Goal: Task Accomplishment & Management: Complete application form

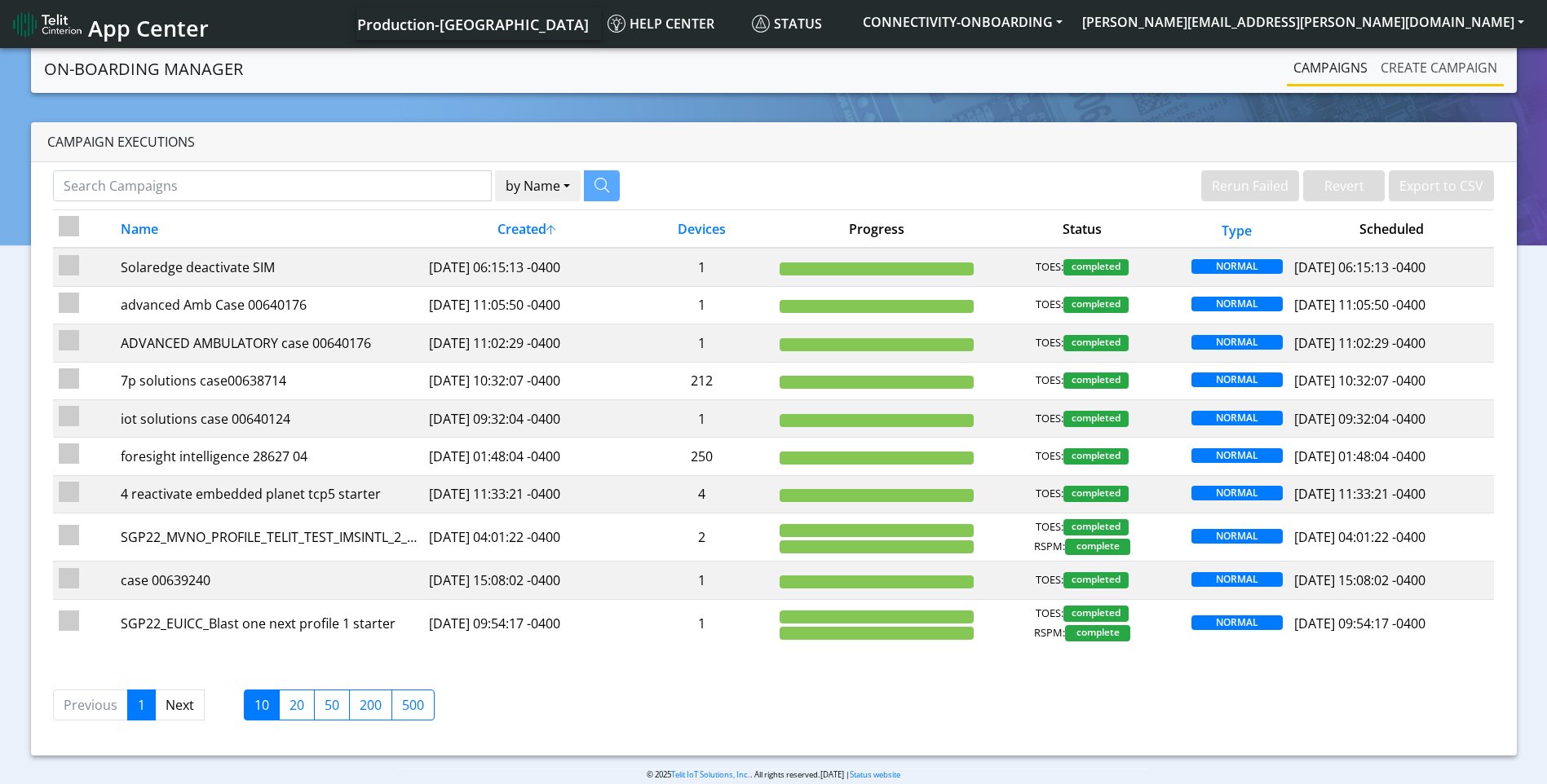
click at [1465, 75] on link "Create campaign" at bounding box center [1439, 67] width 130 height 32
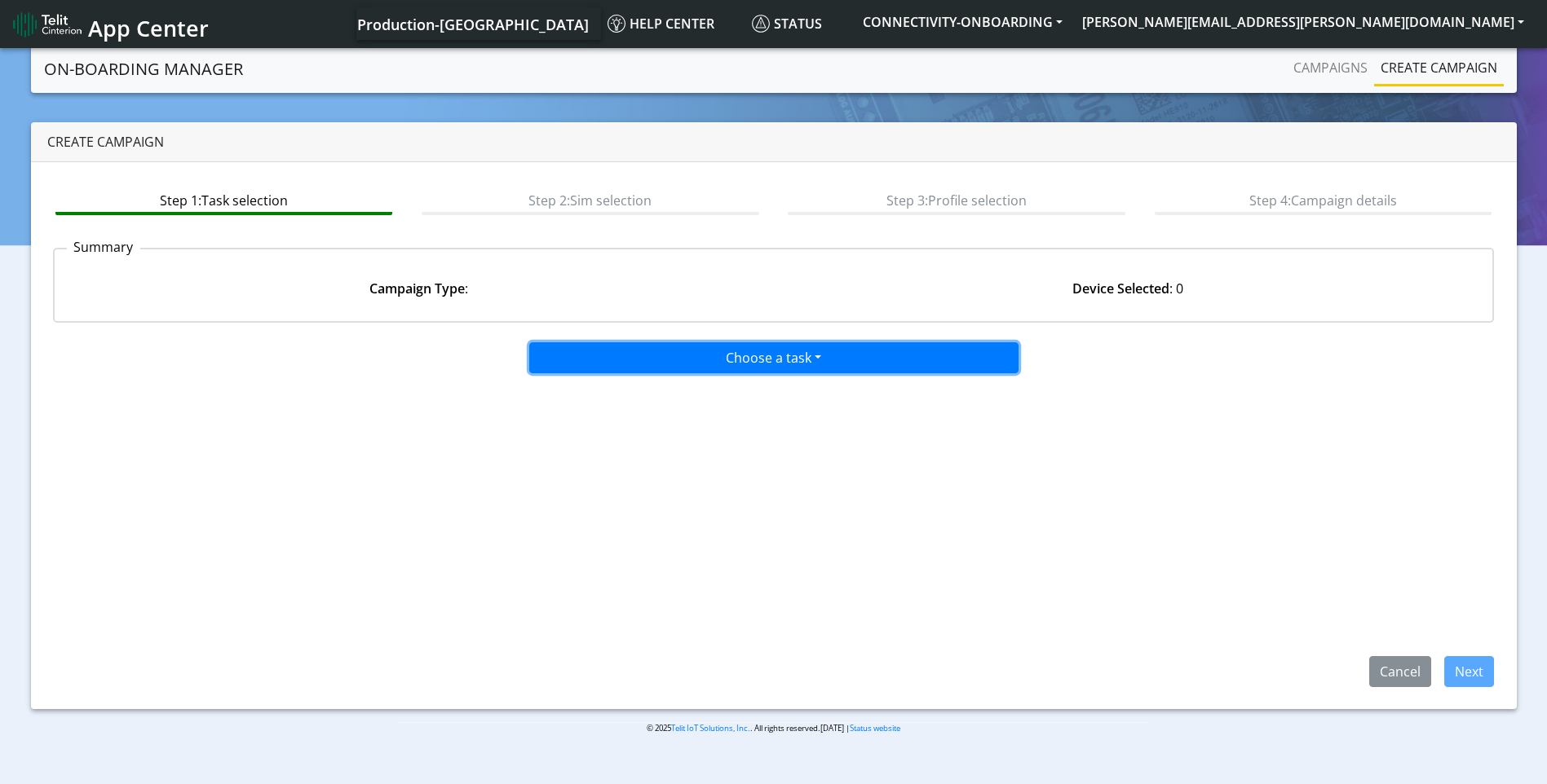
click at [734, 355] on button "Choose a task" at bounding box center [774, 359] width 489 height 31
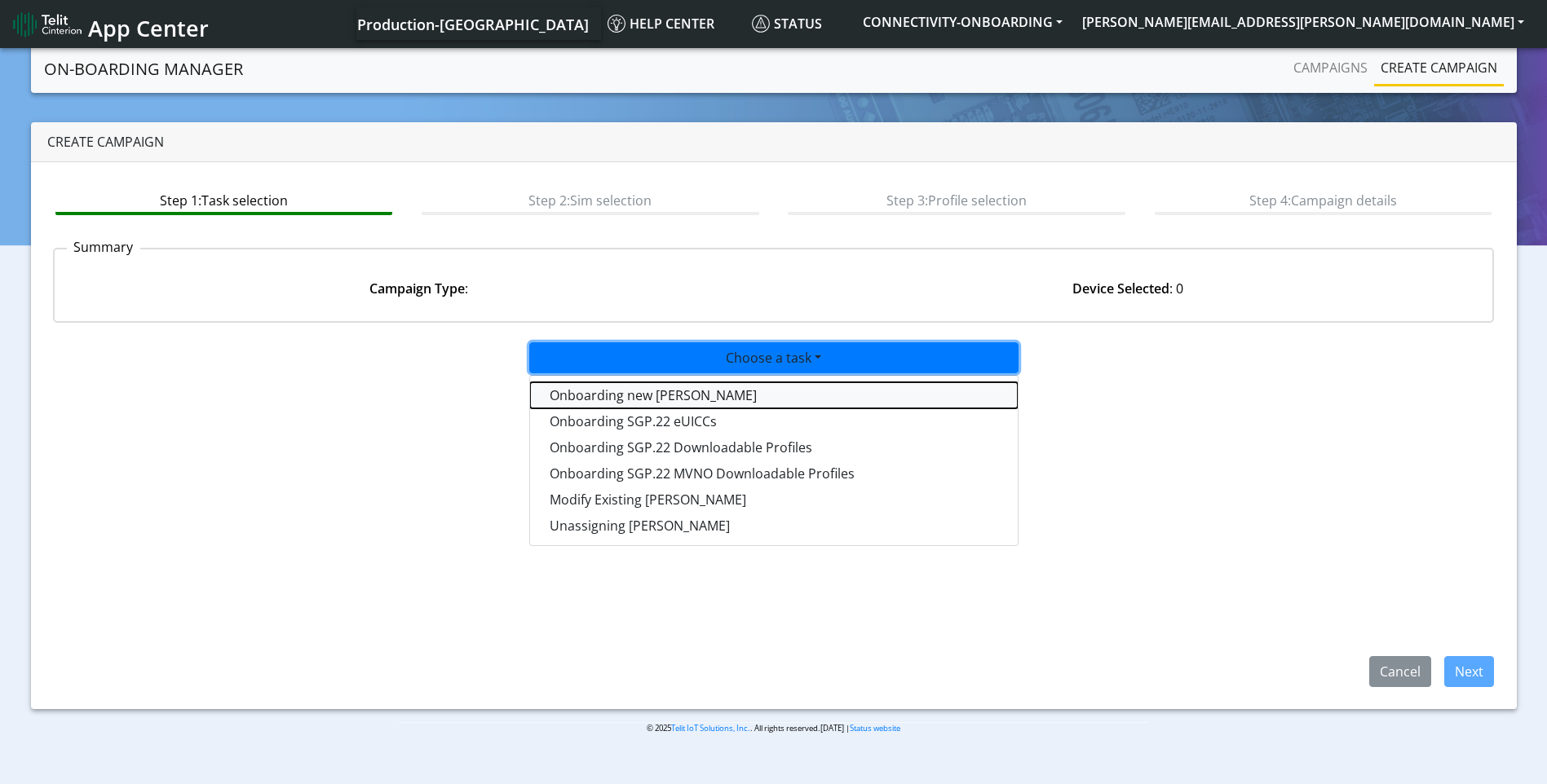
drag, startPoint x: 677, startPoint y: 396, endPoint x: 863, endPoint y: 430, distance: 189.1
click at [688, 392] on tasktoes-dropdown "Onboarding new [PERSON_NAME]" at bounding box center [774, 395] width 487 height 27
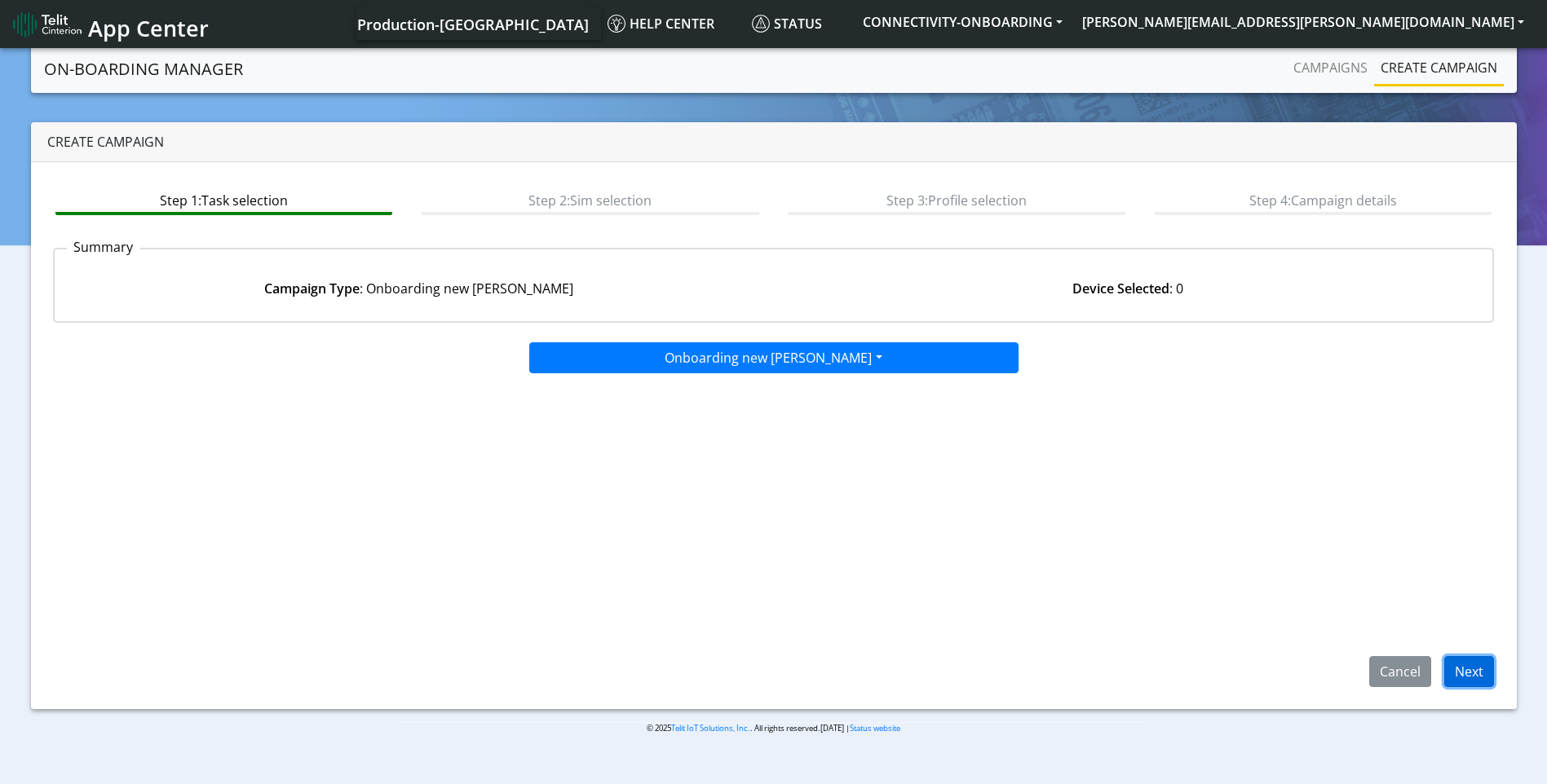
click at [1467, 678] on button "Next" at bounding box center [1469, 672] width 50 height 31
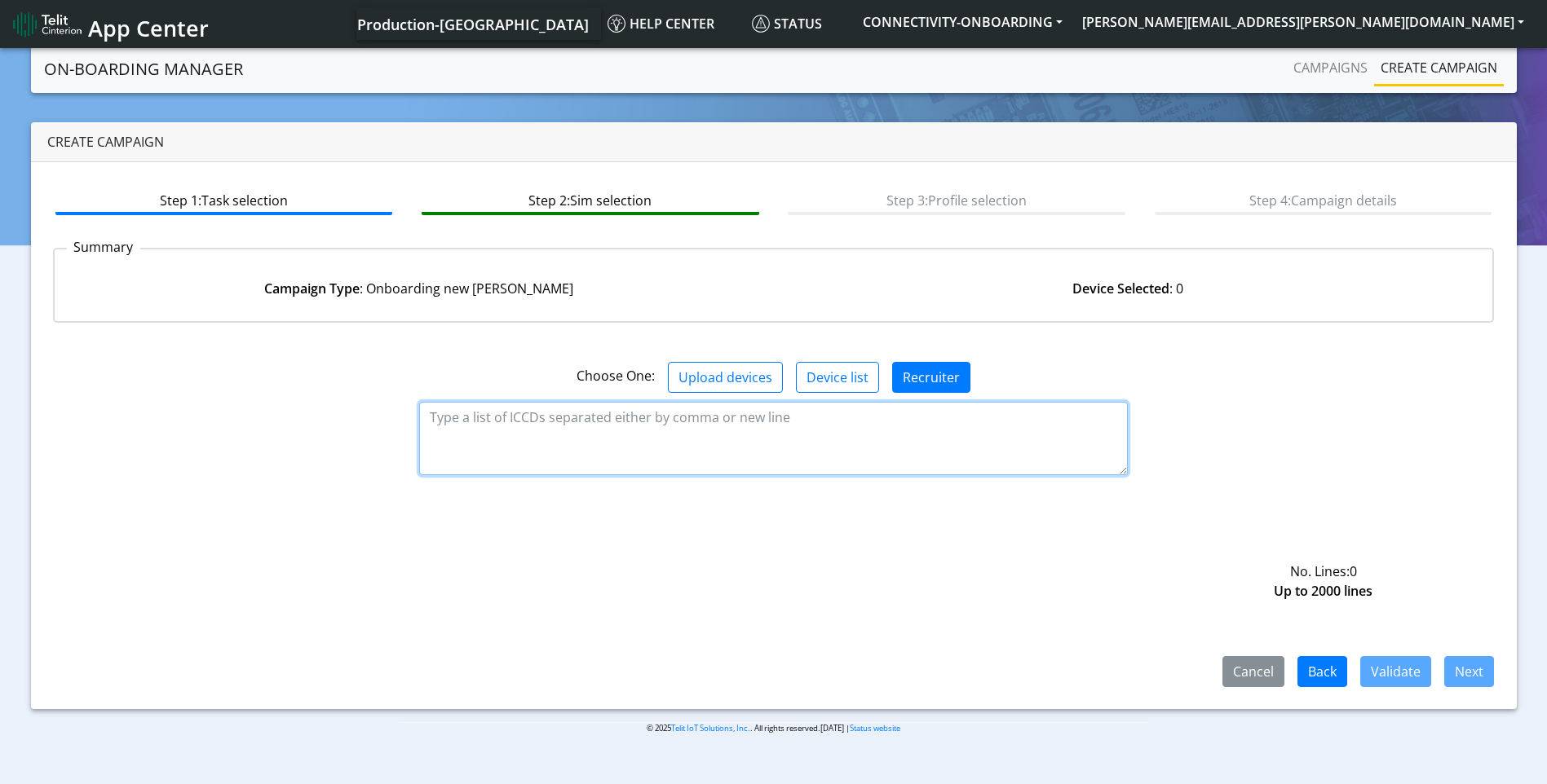
click at [548, 423] on textarea at bounding box center [773, 438] width 709 height 74
paste textarea "89358151000031911327 89358151000031911335 89358151000031911368 8935815100003191…"
type textarea "89358151000031911327 89358151000031911335 89358151000031911368 8935815100003191…"
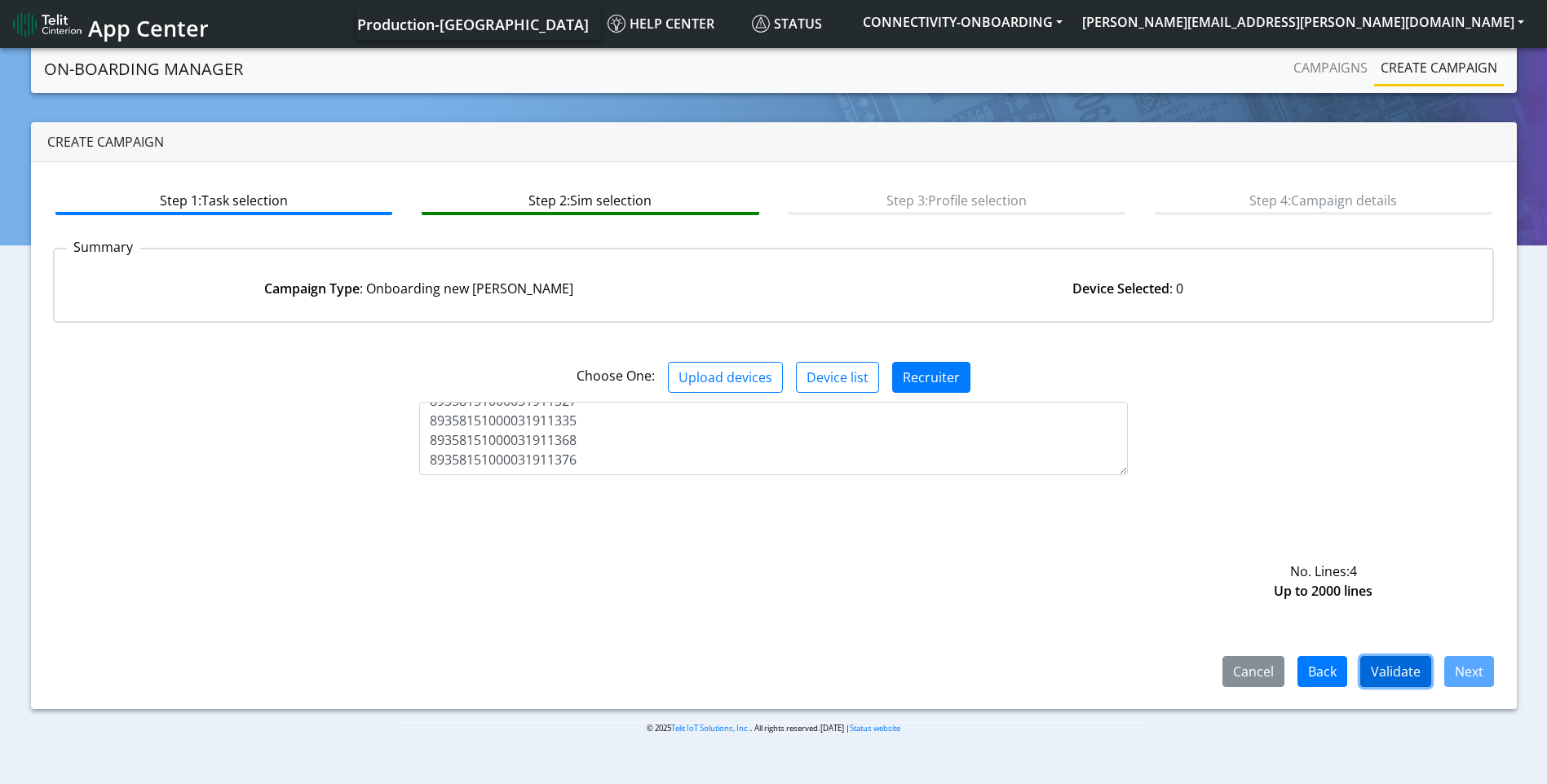
click at [1415, 668] on button "Validate" at bounding box center [1396, 672] width 71 height 31
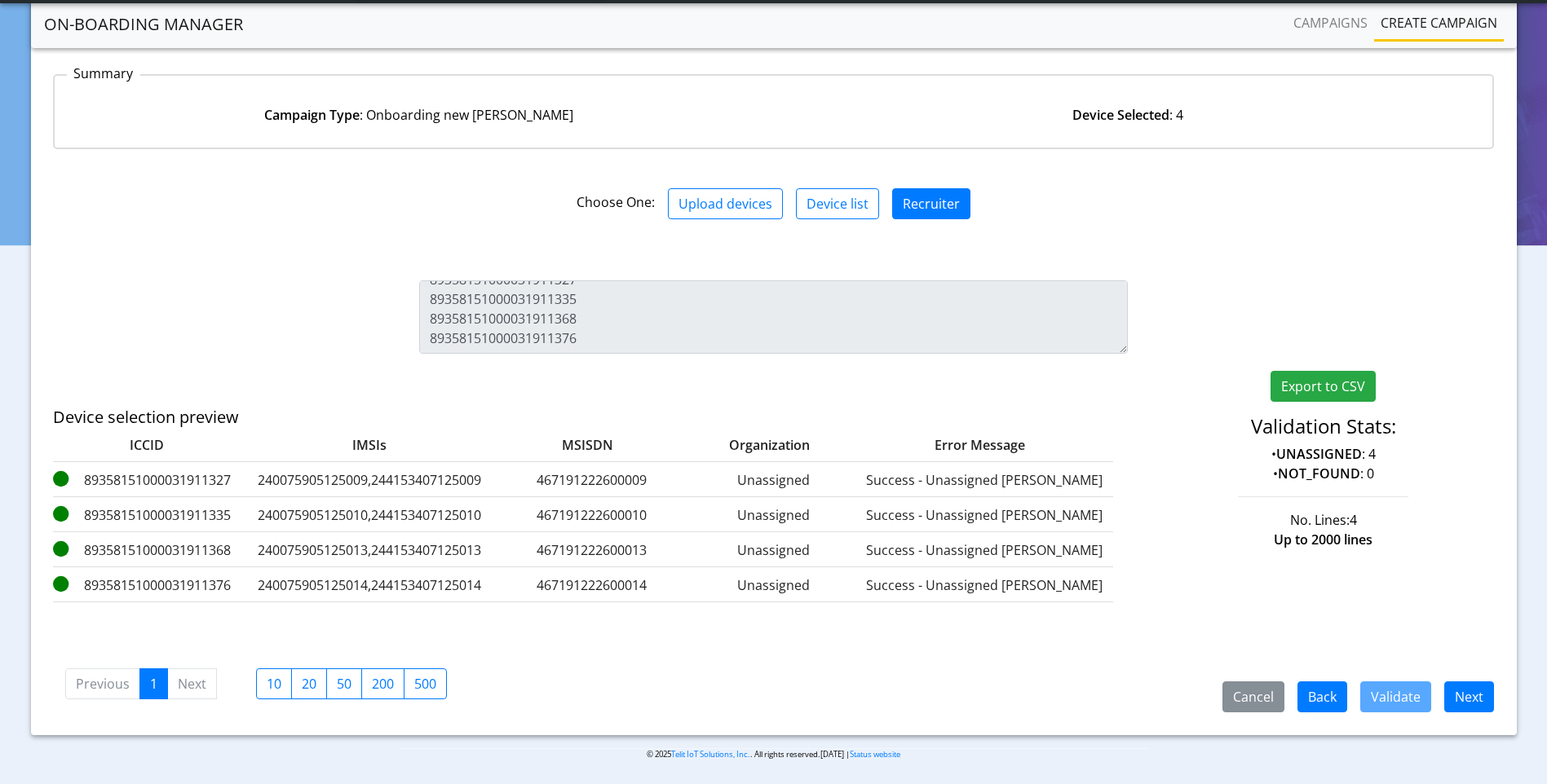
scroll to position [131, 0]
click at [1483, 697] on button "Next" at bounding box center [1469, 696] width 50 height 31
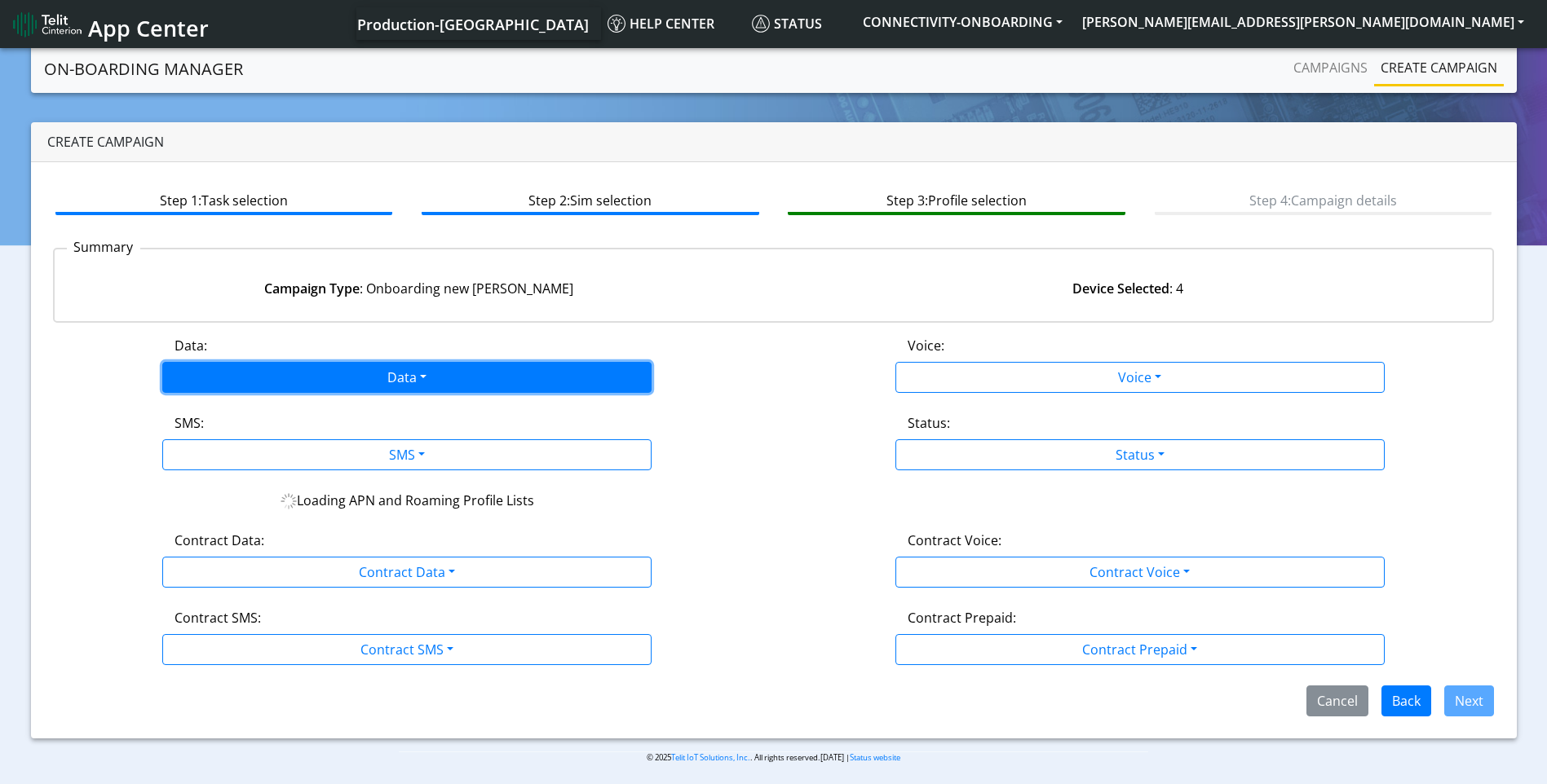
click at [462, 369] on button "Data" at bounding box center [407, 377] width 489 height 31
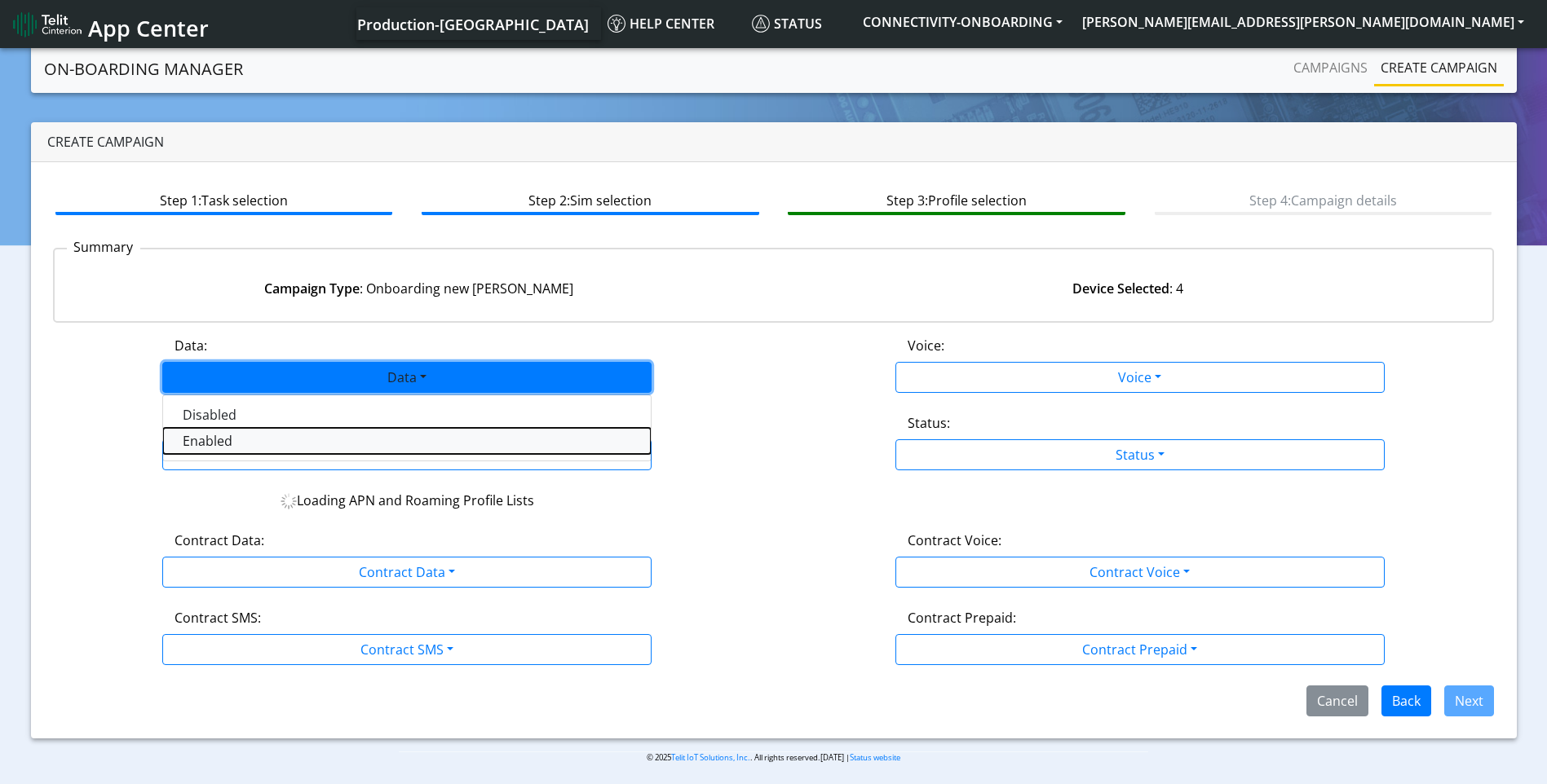
click at [349, 440] on button "Enabled" at bounding box center [407, 441] width 487 height 27
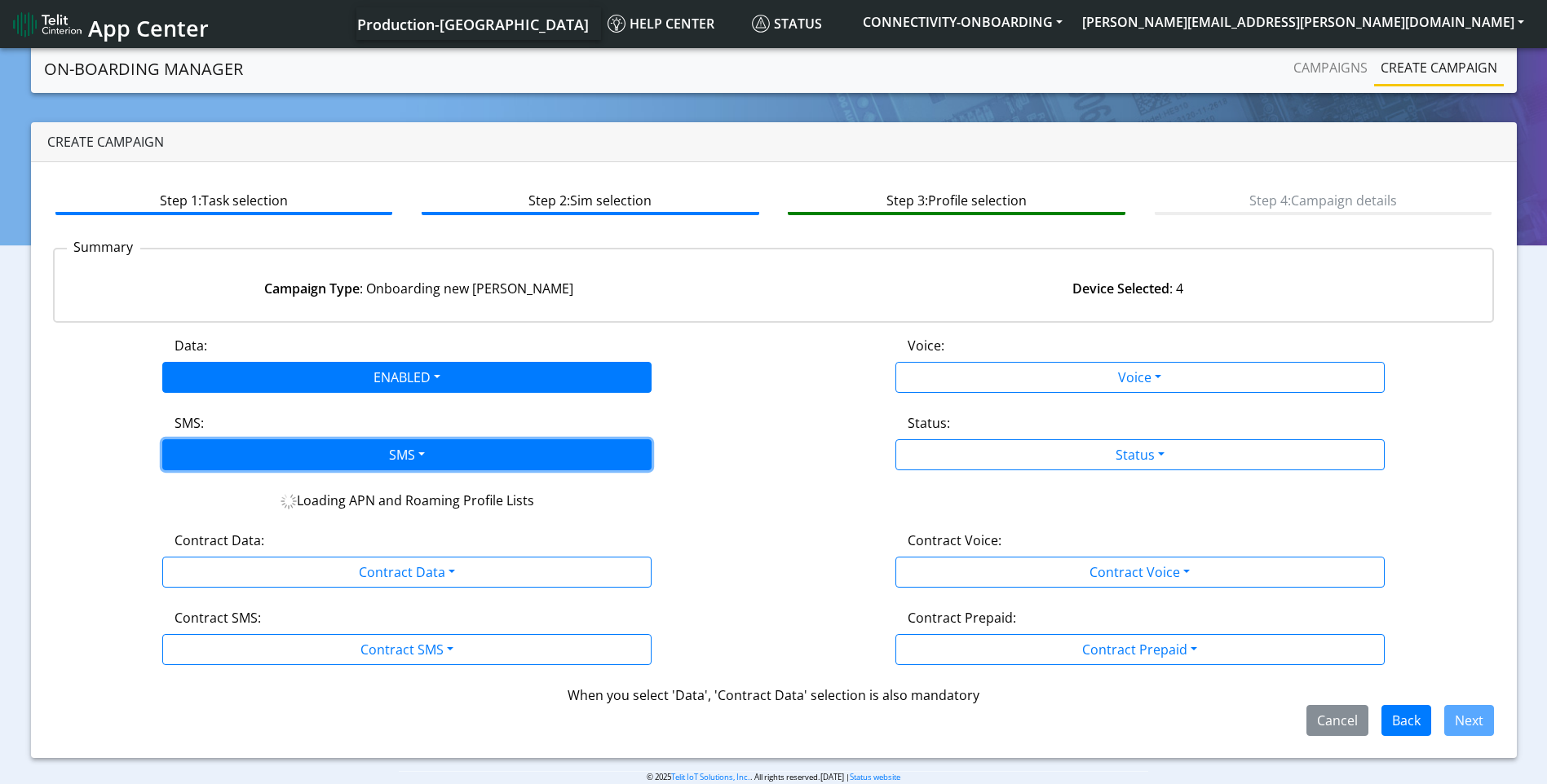
click at [431, 451] on button "SMS" at bounding box center [407, 455] width 489 height 31
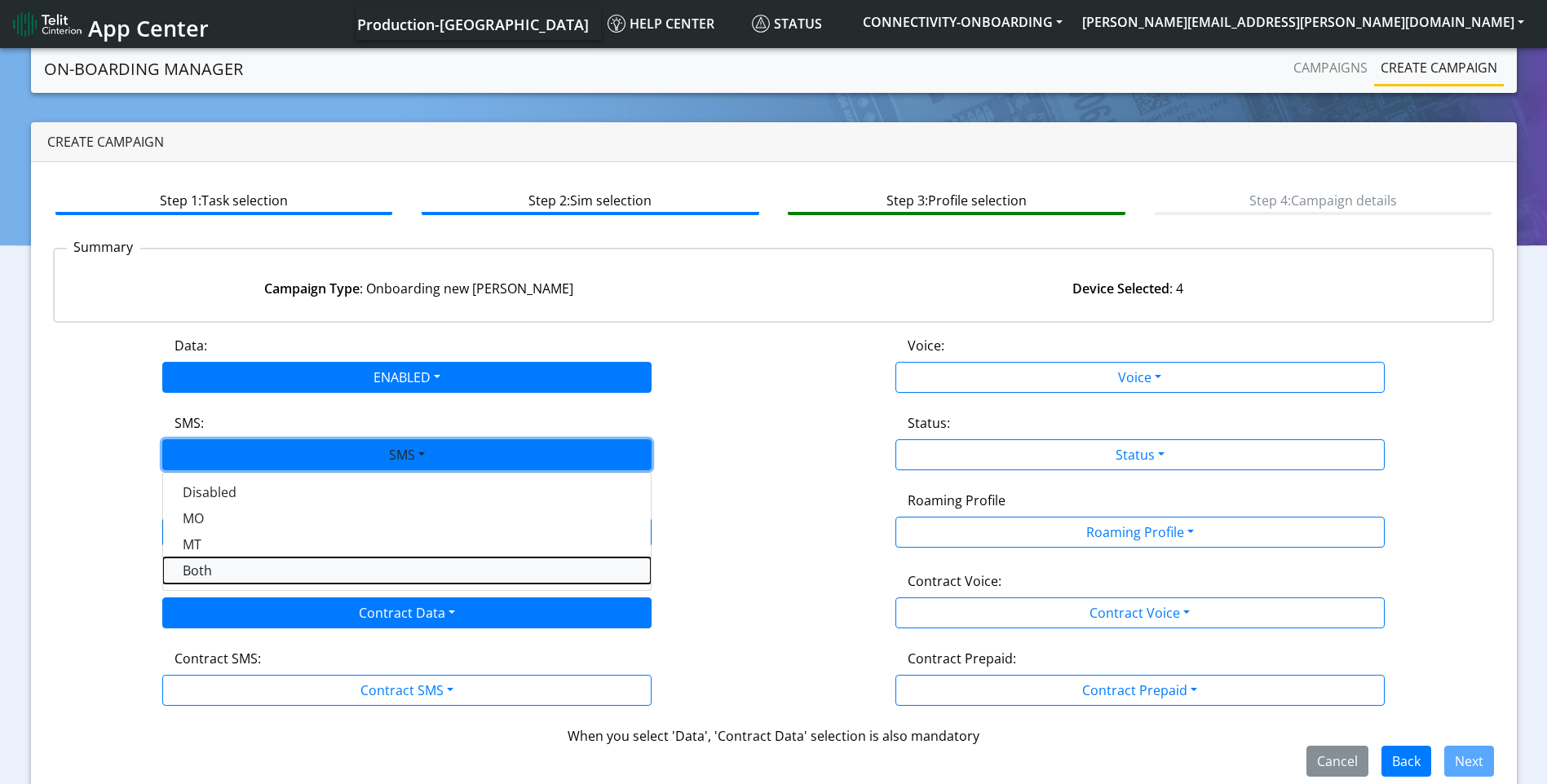
drag, startPoint x: 287, startPoint y: 570, endPoint x: 429, endPoint y: 599, distance: 144.9
click at [289, 570] on button "Both" at bounding box center [407, 571] width 487 height 27
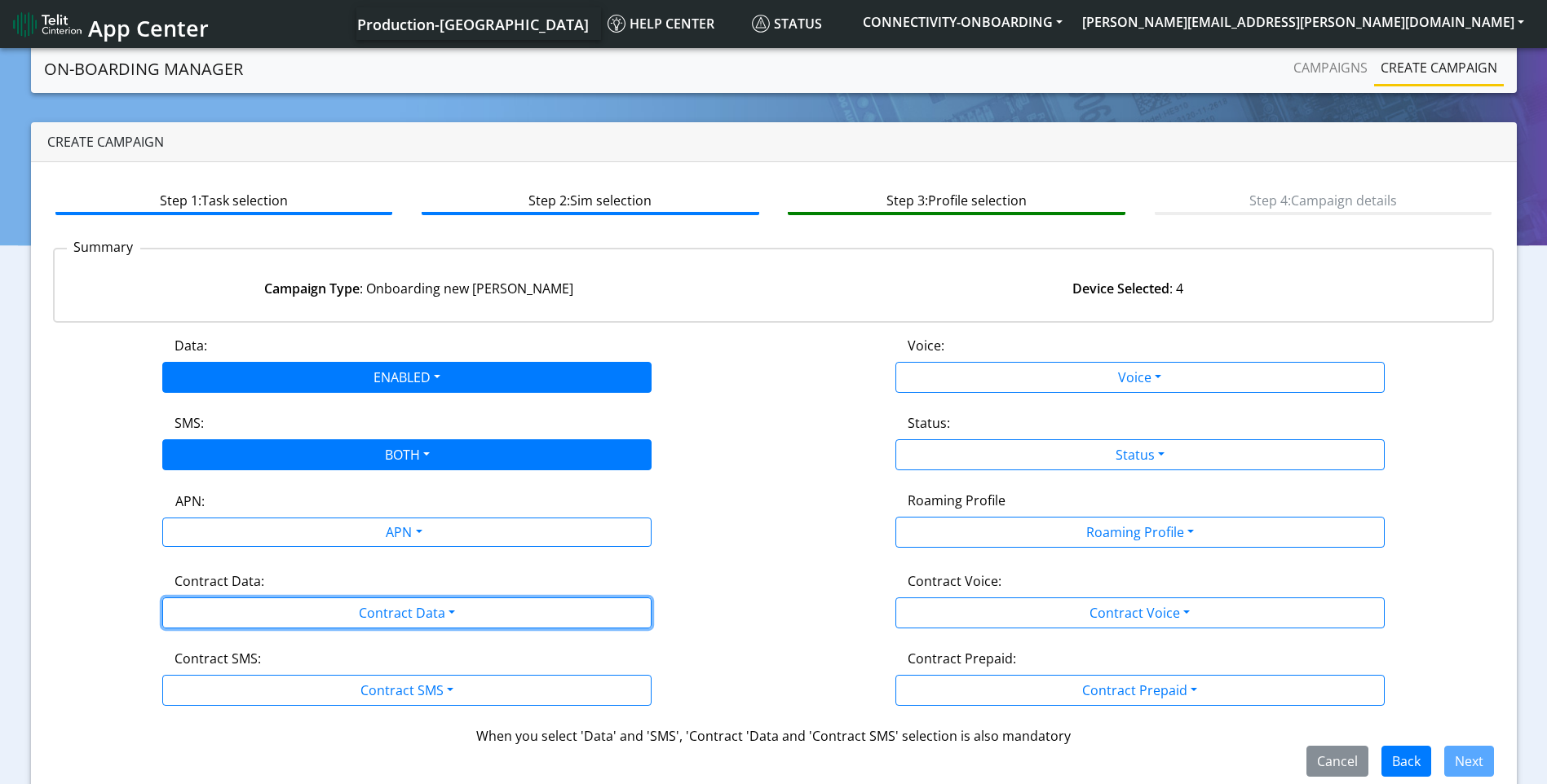
drag, startPoint x: 429, startPoint y: 599, endPoint x: 421, endPoint y: 631, distance: 33.0
click at [429, 600] on button "Contract Data" at bounding box center [407, 613] width 489 height 31
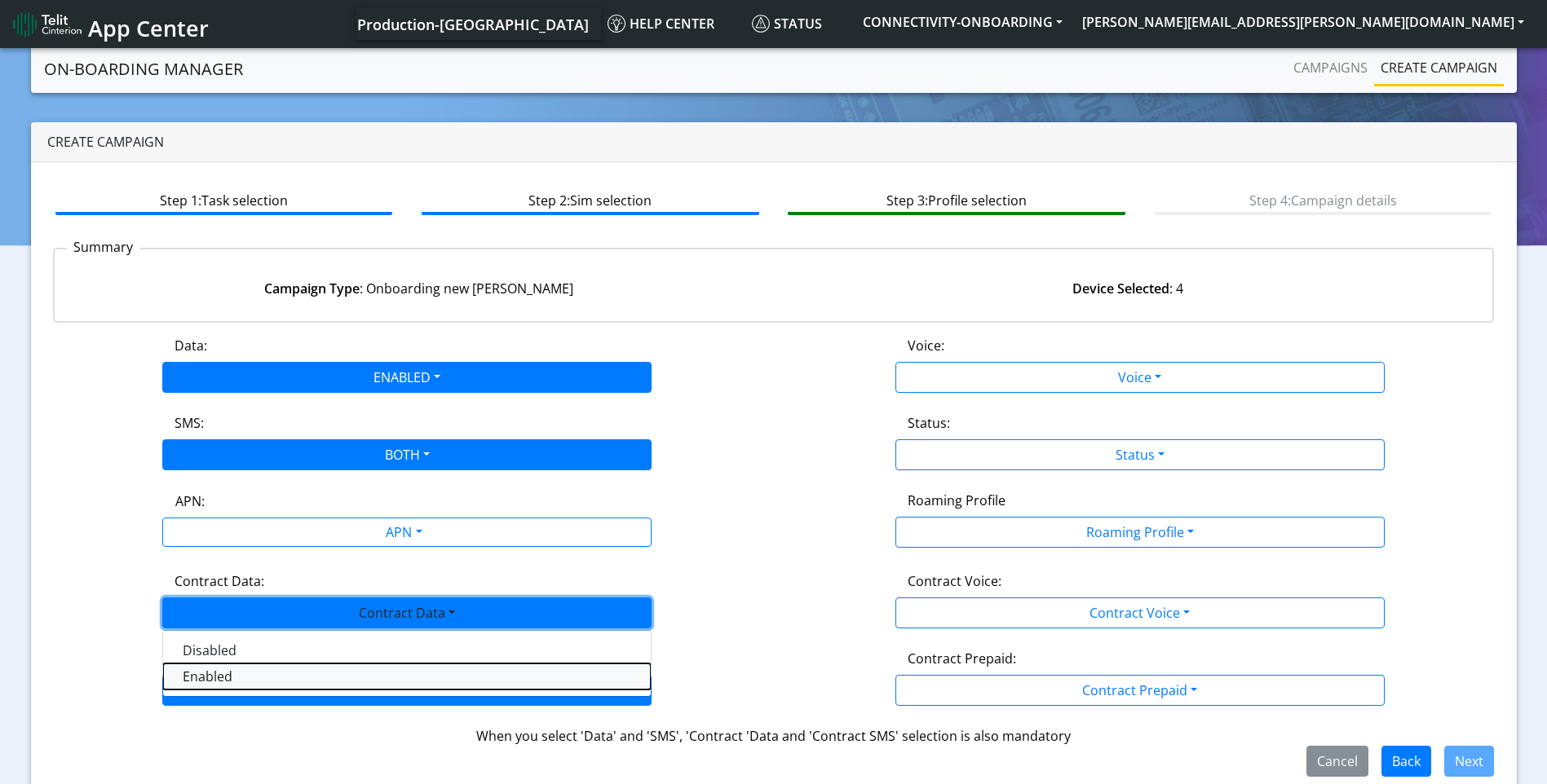
drag, startPoint x: 290, startPoint y: 683, endPoint x: 418, endPoint y: 702, distance: 129.4
click at [292, 683] on Dataenabled-dropdown "Enabled" at bounding box center [407, 676] width 487 height 27
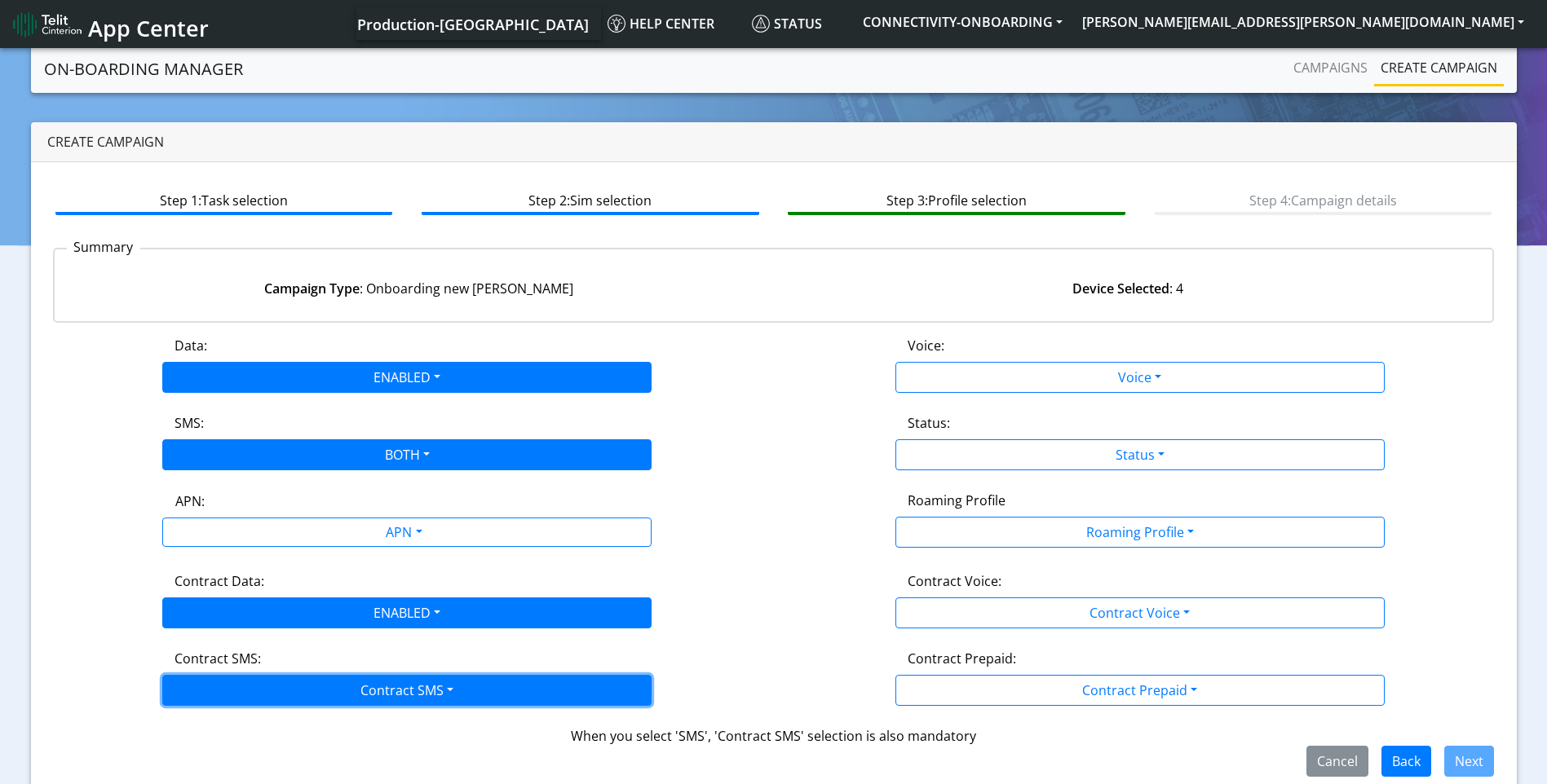
click at [413, 698] on button "Contract SMS" at bounding box center [407, 691] width 489 height 31
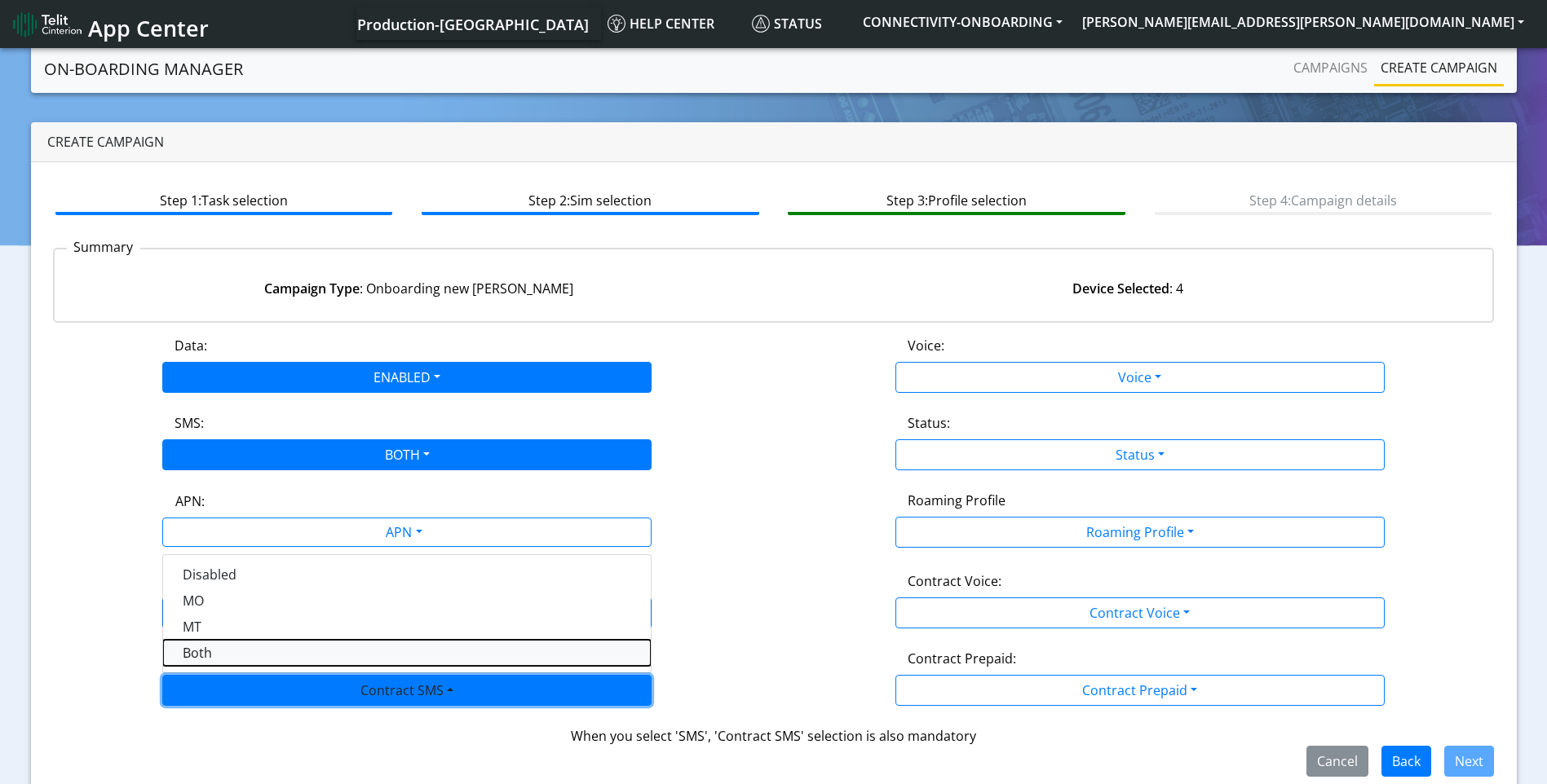
drag, startPoint x: 199, startPoint y: 656, endPoint x: 299, endPoint y: 630, distance: 103.3
click at [201, 653] on SMSboth-dropdown "Both" at bounding box center [407, 652] width 487 height 27
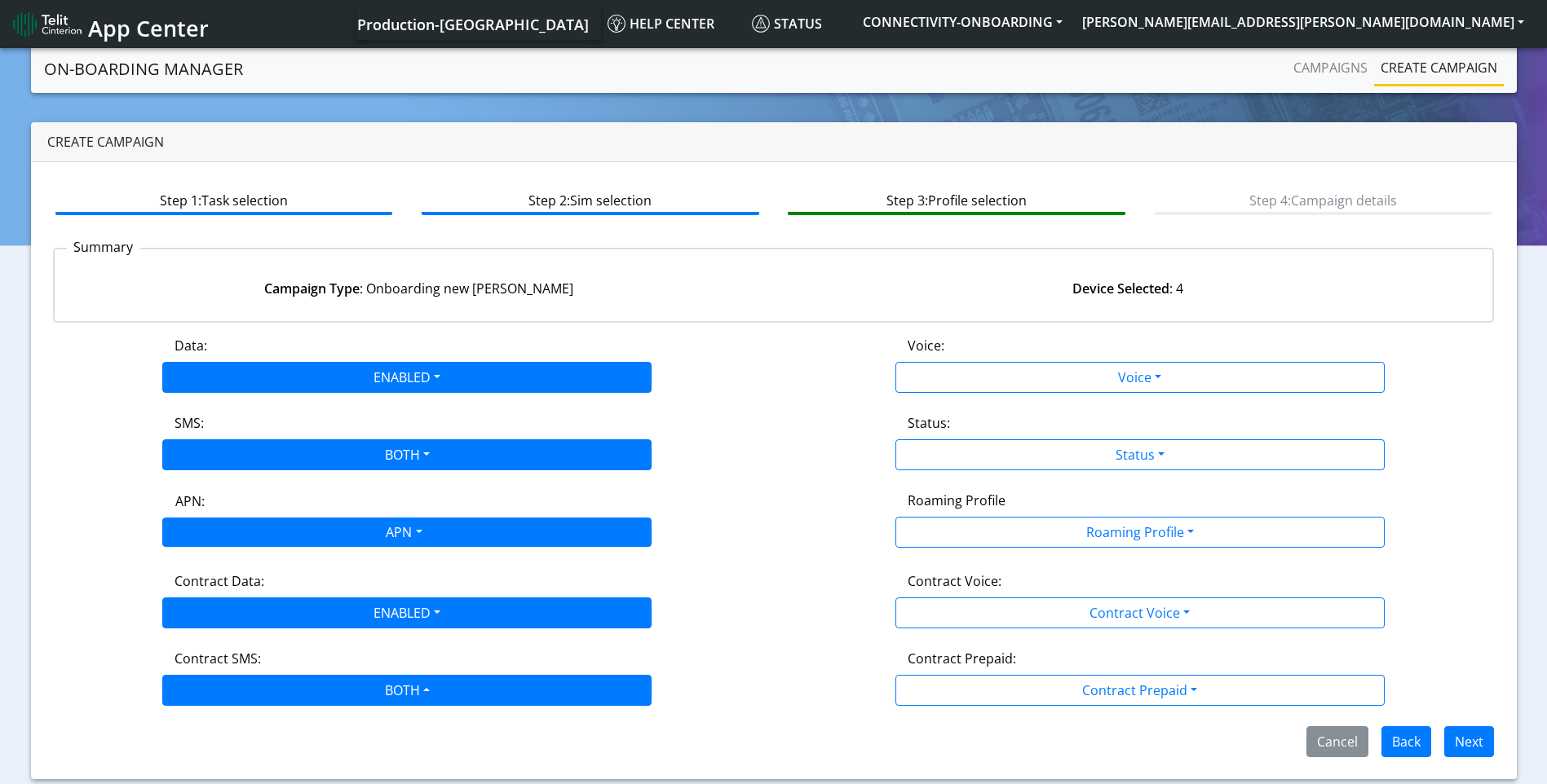
click at [406, 533] on div "APN" at bounding box center [403, 534] width 517 height 31
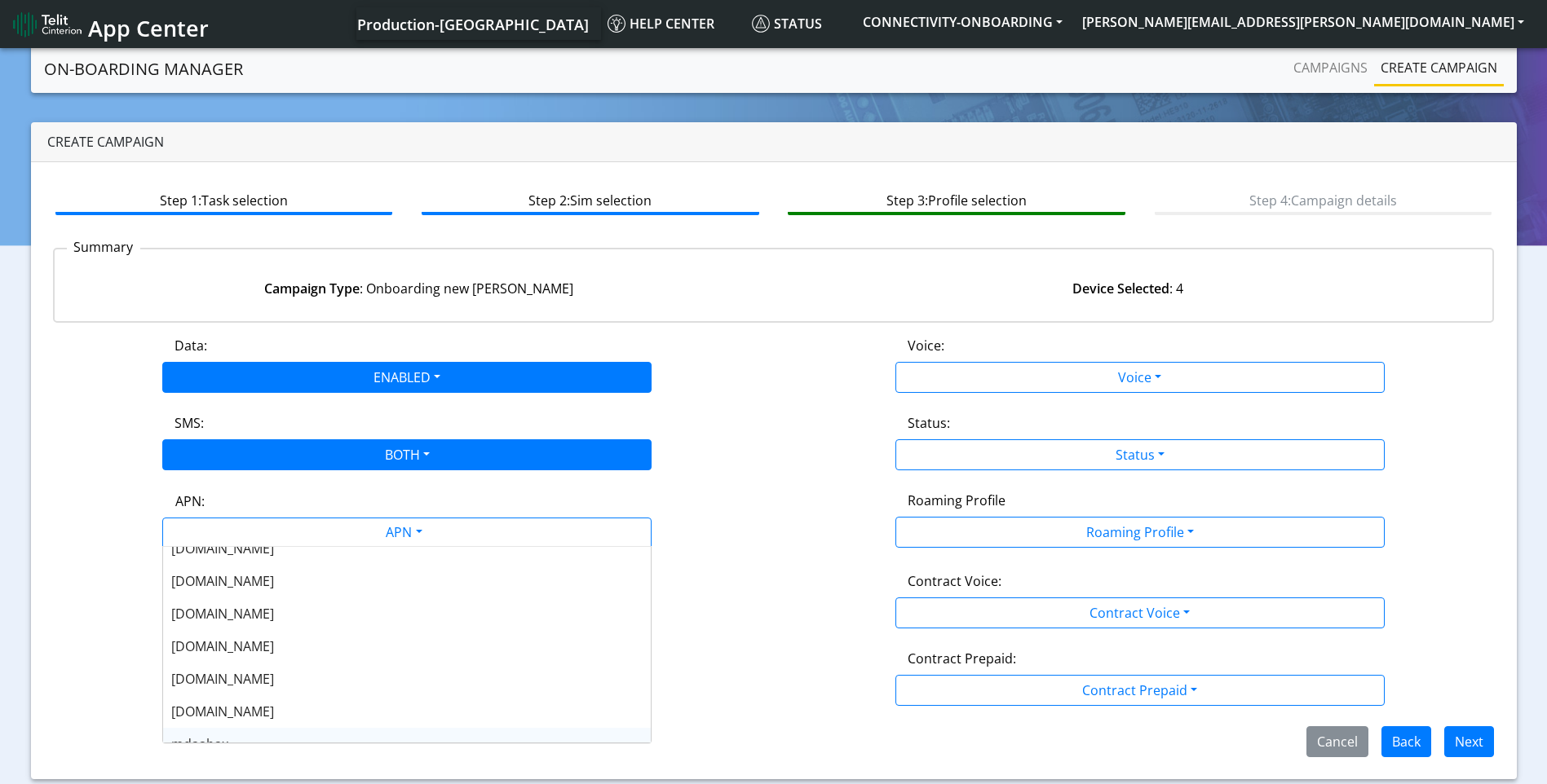
scroll to position [408, 0]
drag, startPoint x: 289, startPoint y: 587, endPoint x: 328, endPoint y: 581, distance: 39.5
click at [291, 586] on div "[DOMAIN_NAME]" at bounding box center [407, 579] width 487 height 32
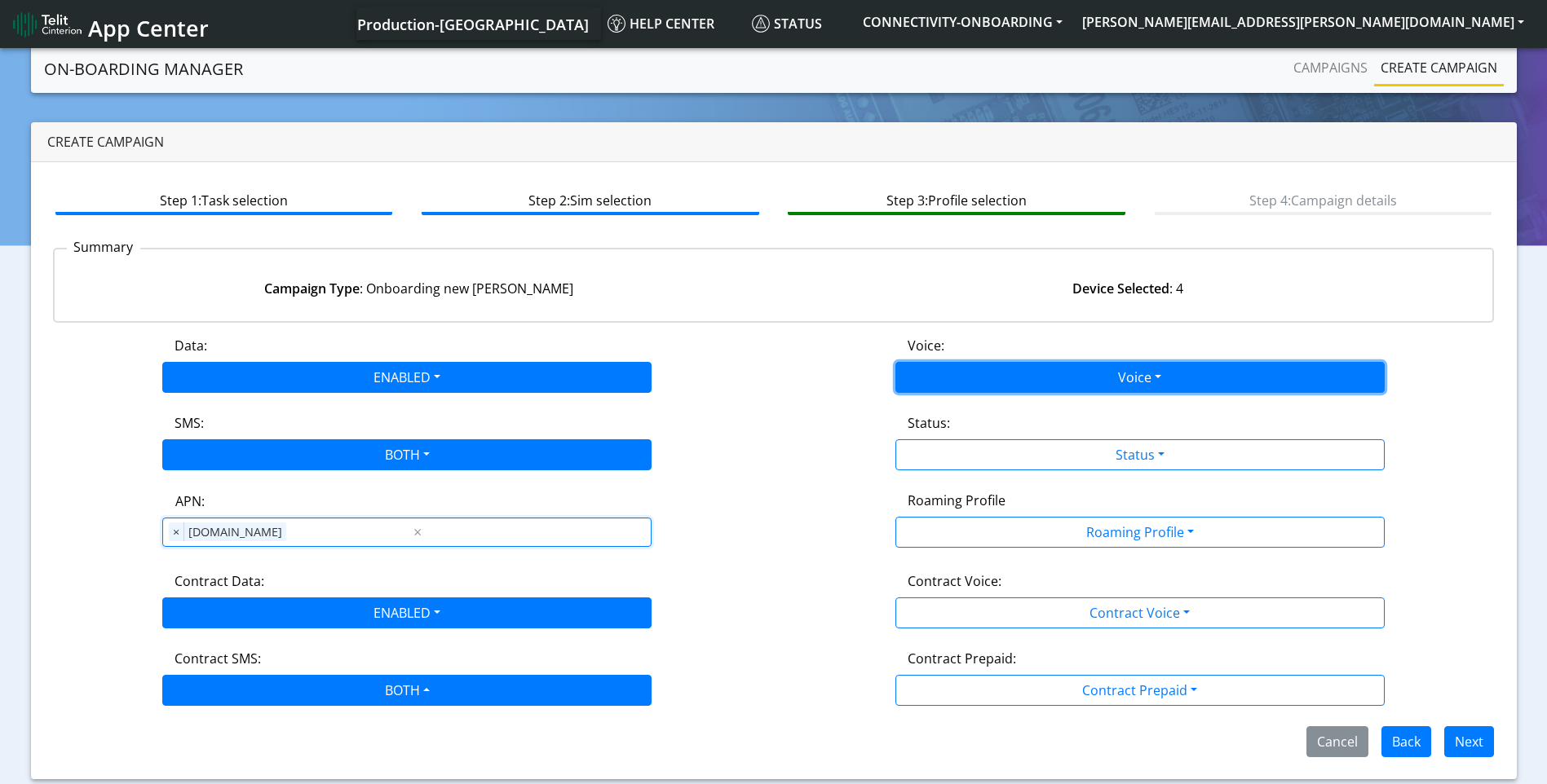
click at [1166, 377] on button "Voice" at bounding box center [1140, 377] width 489 height 31
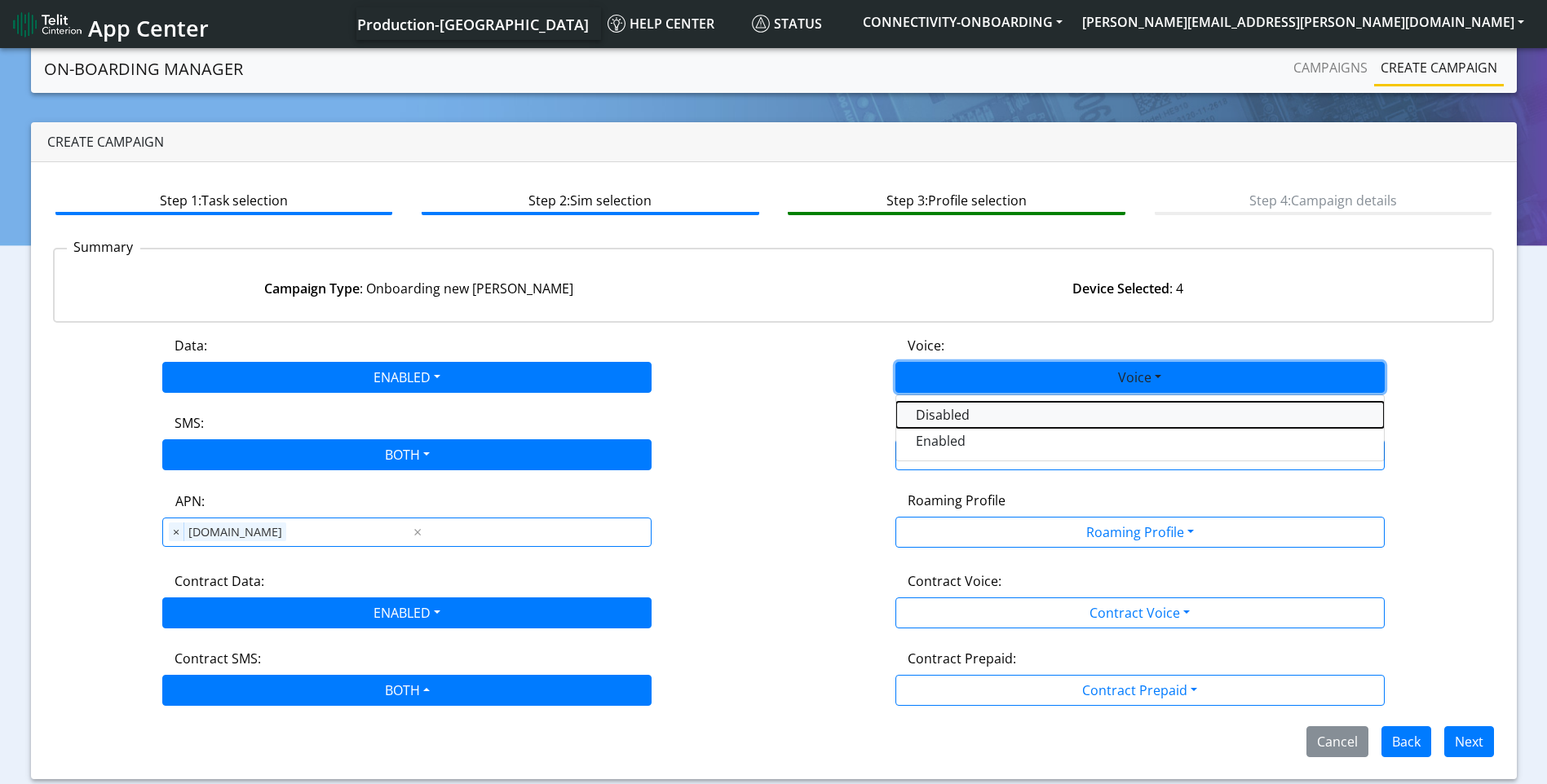
click at [1021, 419] on button "Disabled" at bounding box center [1140, 415] width 487 height 27
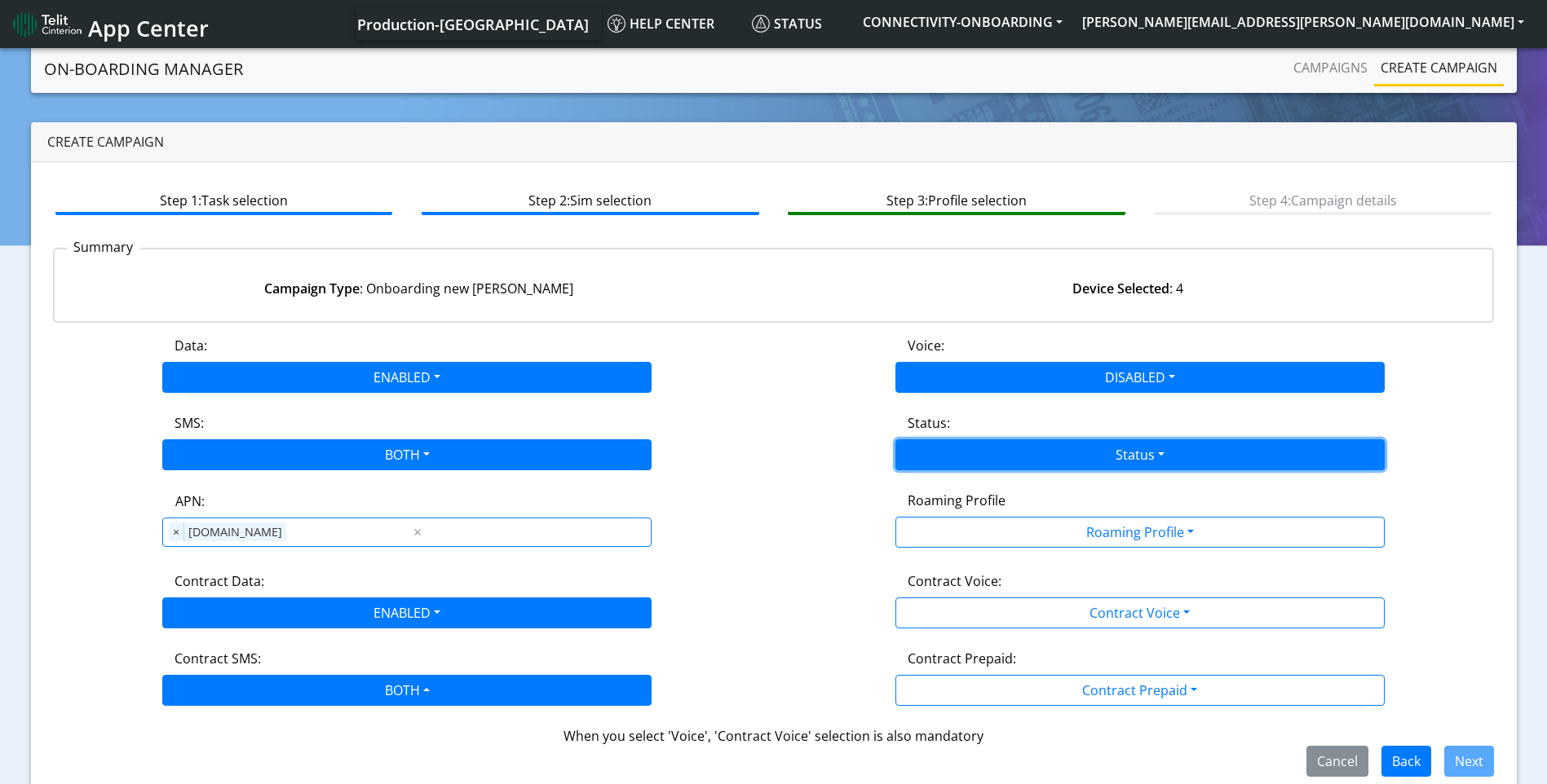
click at [1169, 448] on button "Status" at bounding box center [1140, 455] width 489 height 31
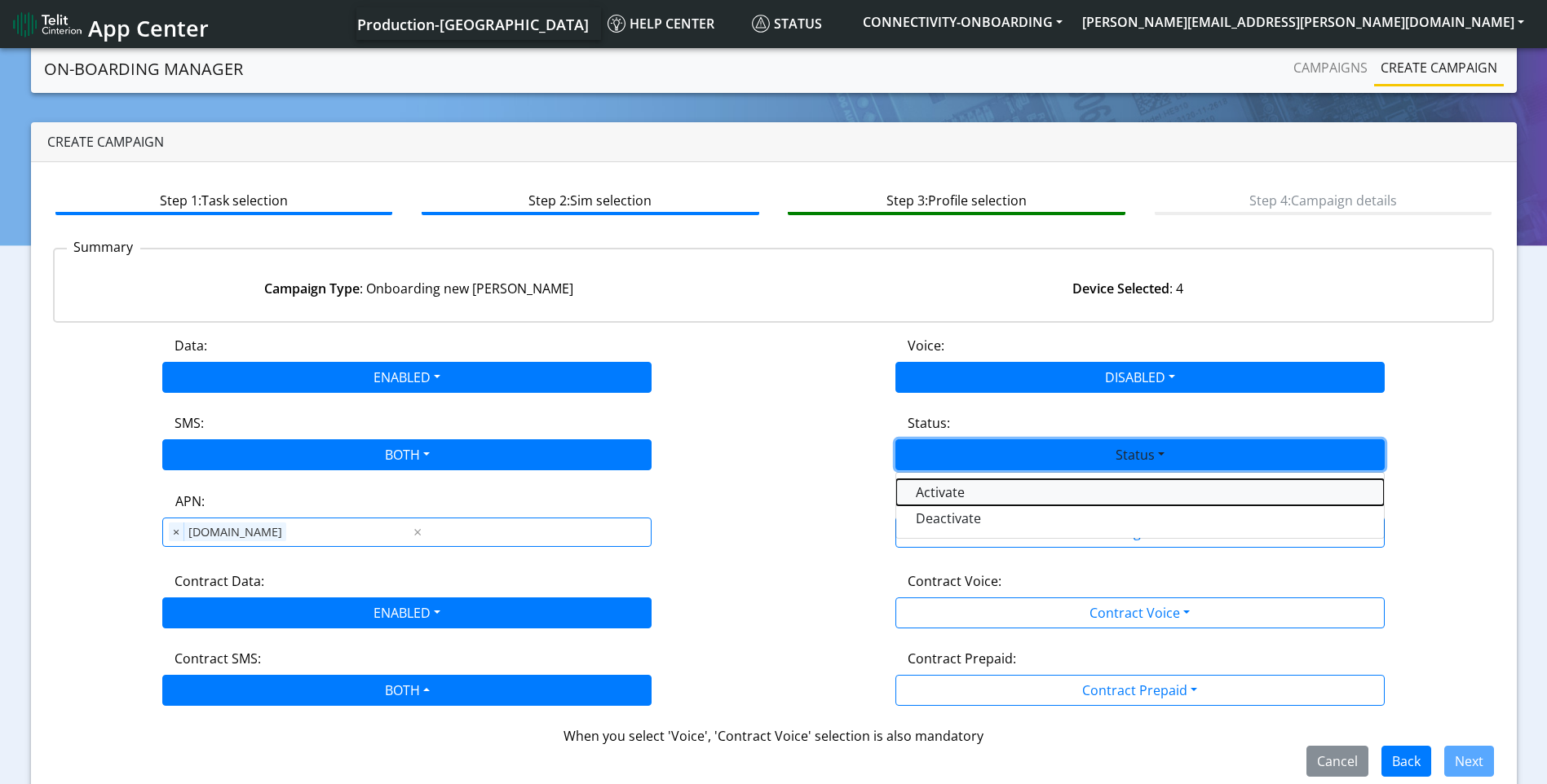
drag, startPoint x: 1006, startPoint y: 495, endPoint x: 1057, endPoint y: 510, distance: 53.2
click at [1006, 495] on button "Activate" at bounding box center [1140, 492] width 487 height 27
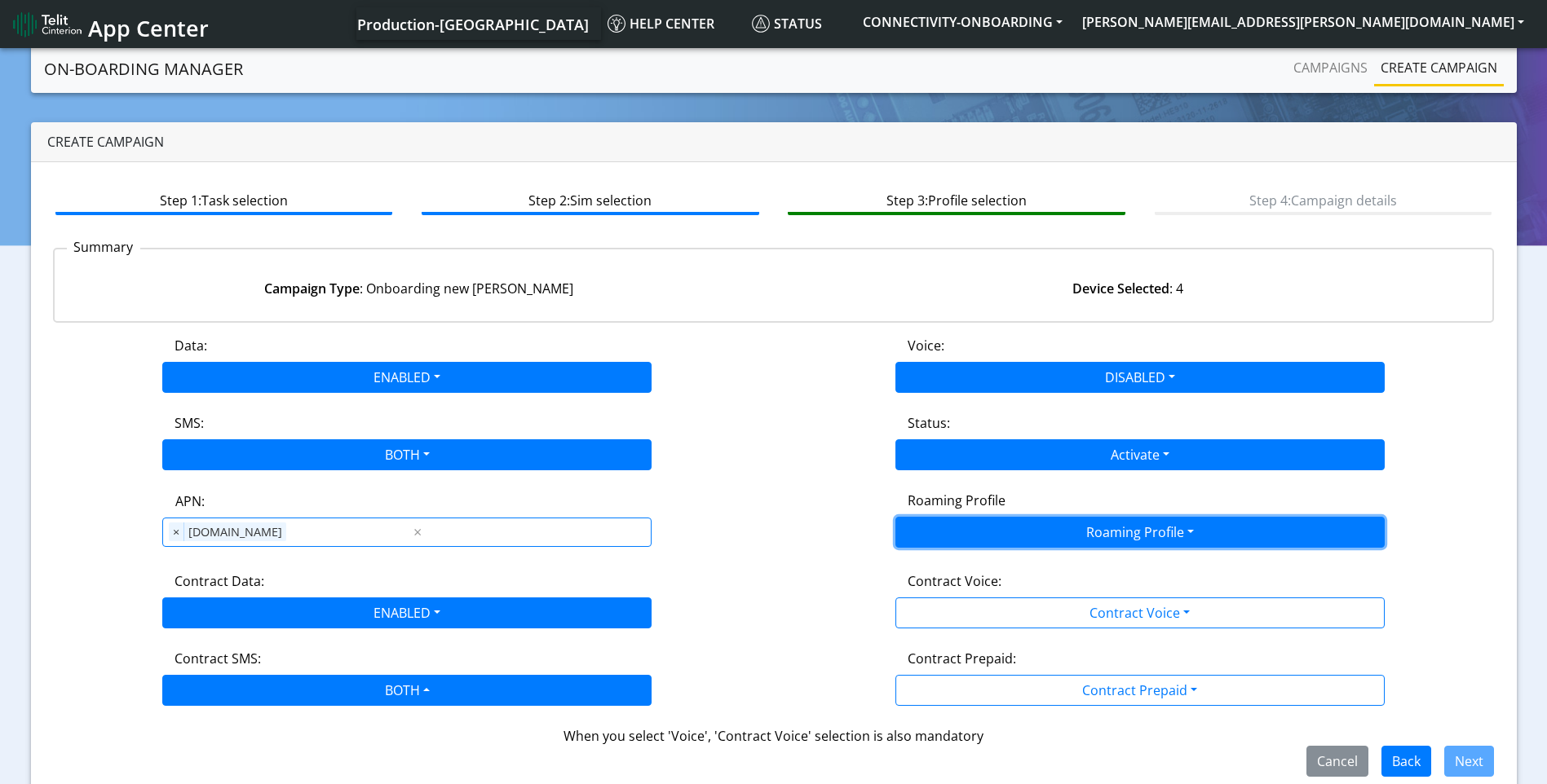
click at [1077, 533] on button "Roaming Profile" at bounding box center [1140, 532] width 489 height 31
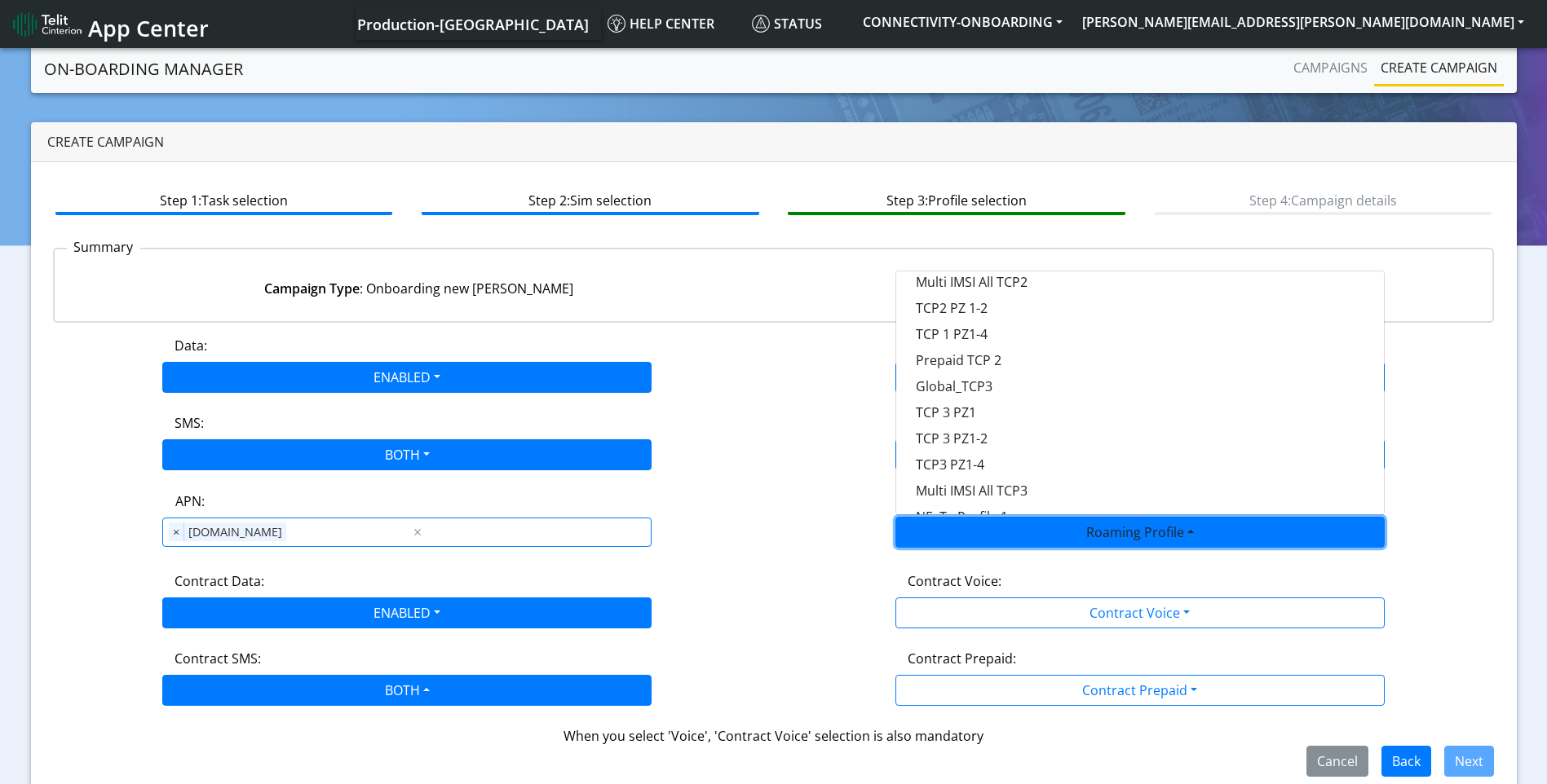
scroll to position [432, 0]
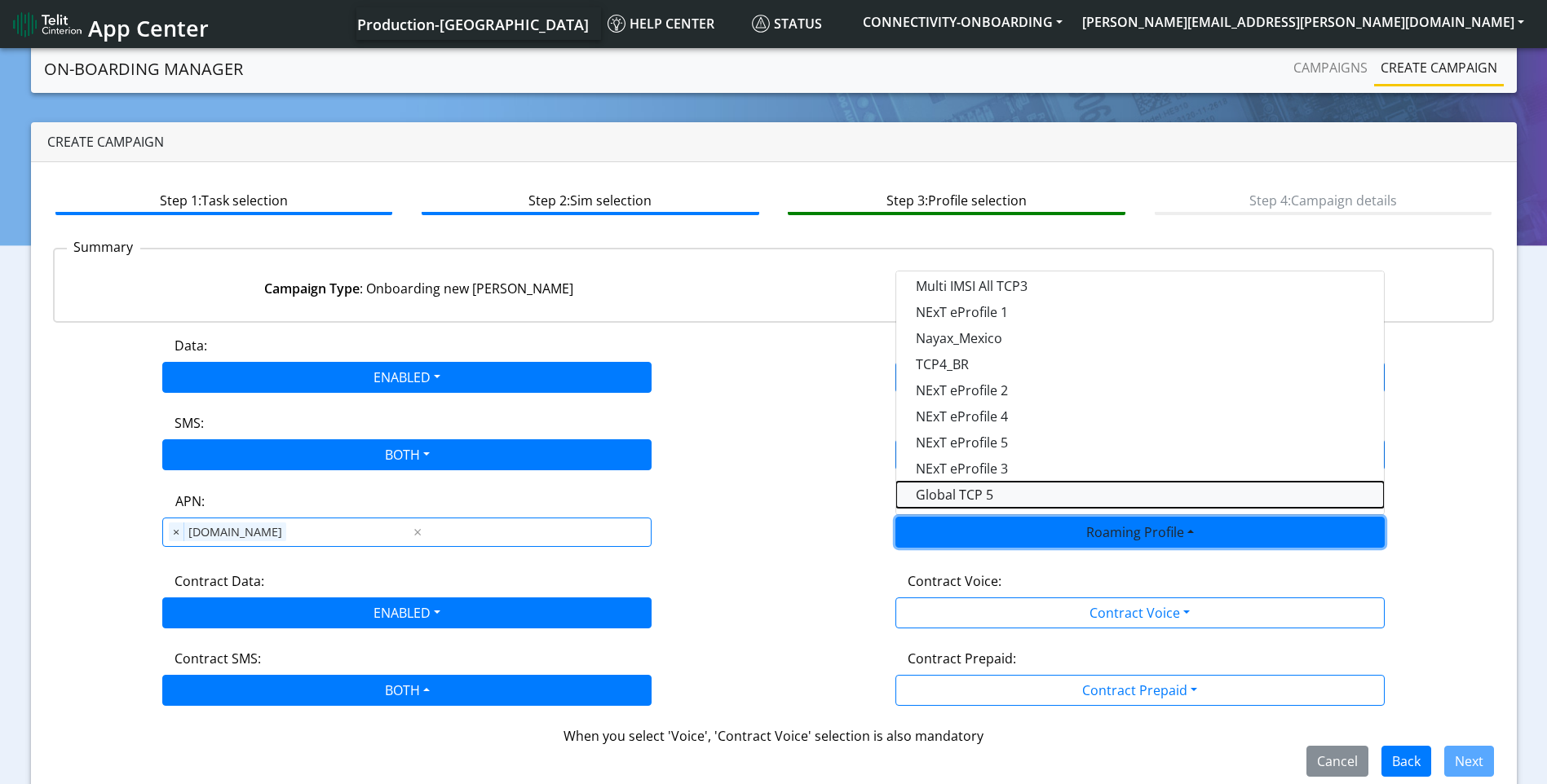
drag, startPoint x: 985, startPoint y: 488, endPoint x: 1140, endPoint y: 574, distance: 177.3
click at [985, 488] on Profile-dropdown "Global TCP 5" at bounding box center [1140, 494] width 487 height 27
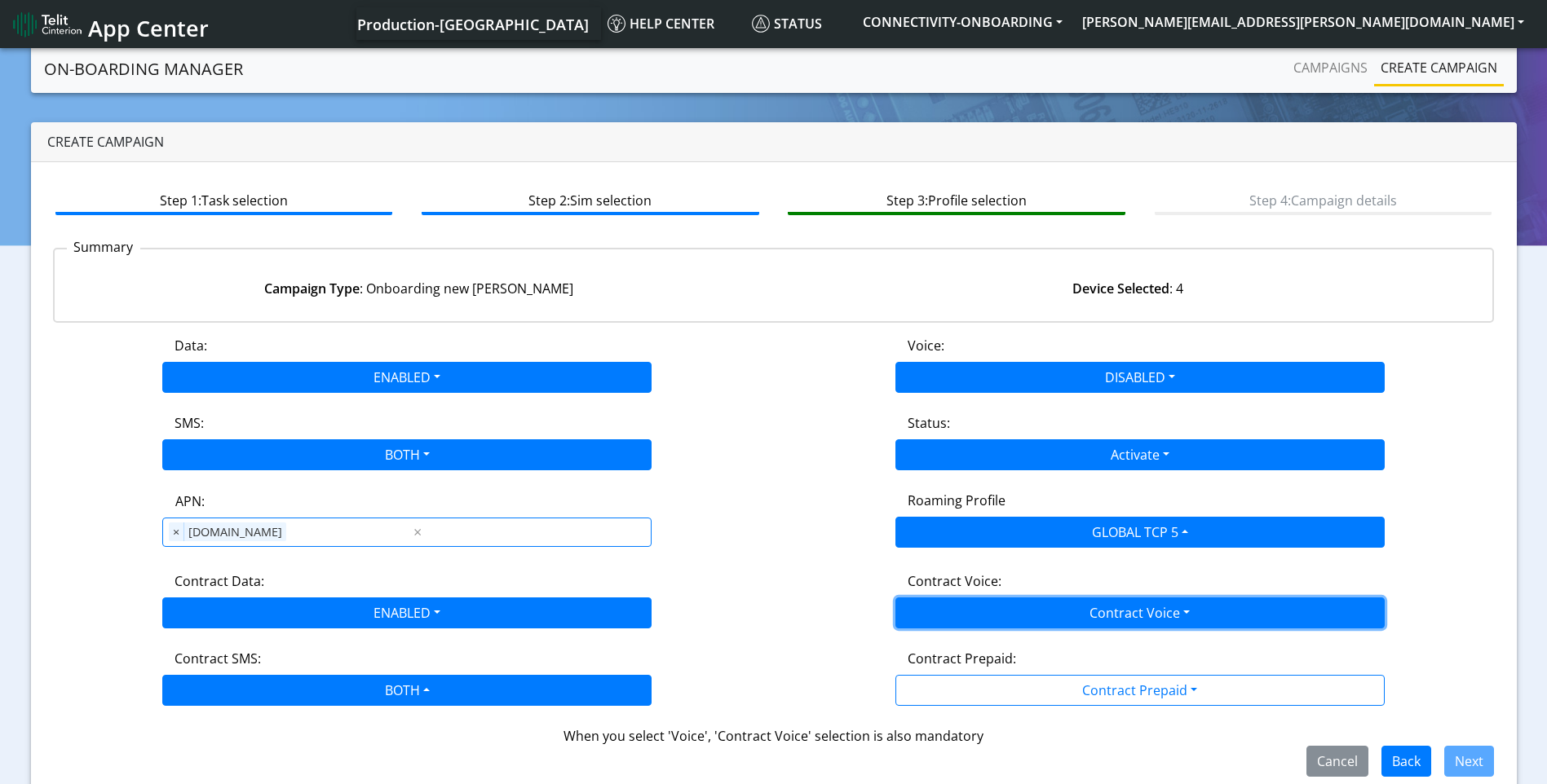
click at [1149, 608] on button "Contract Voice" at bounding box center [1140, 613] width 489 height 31
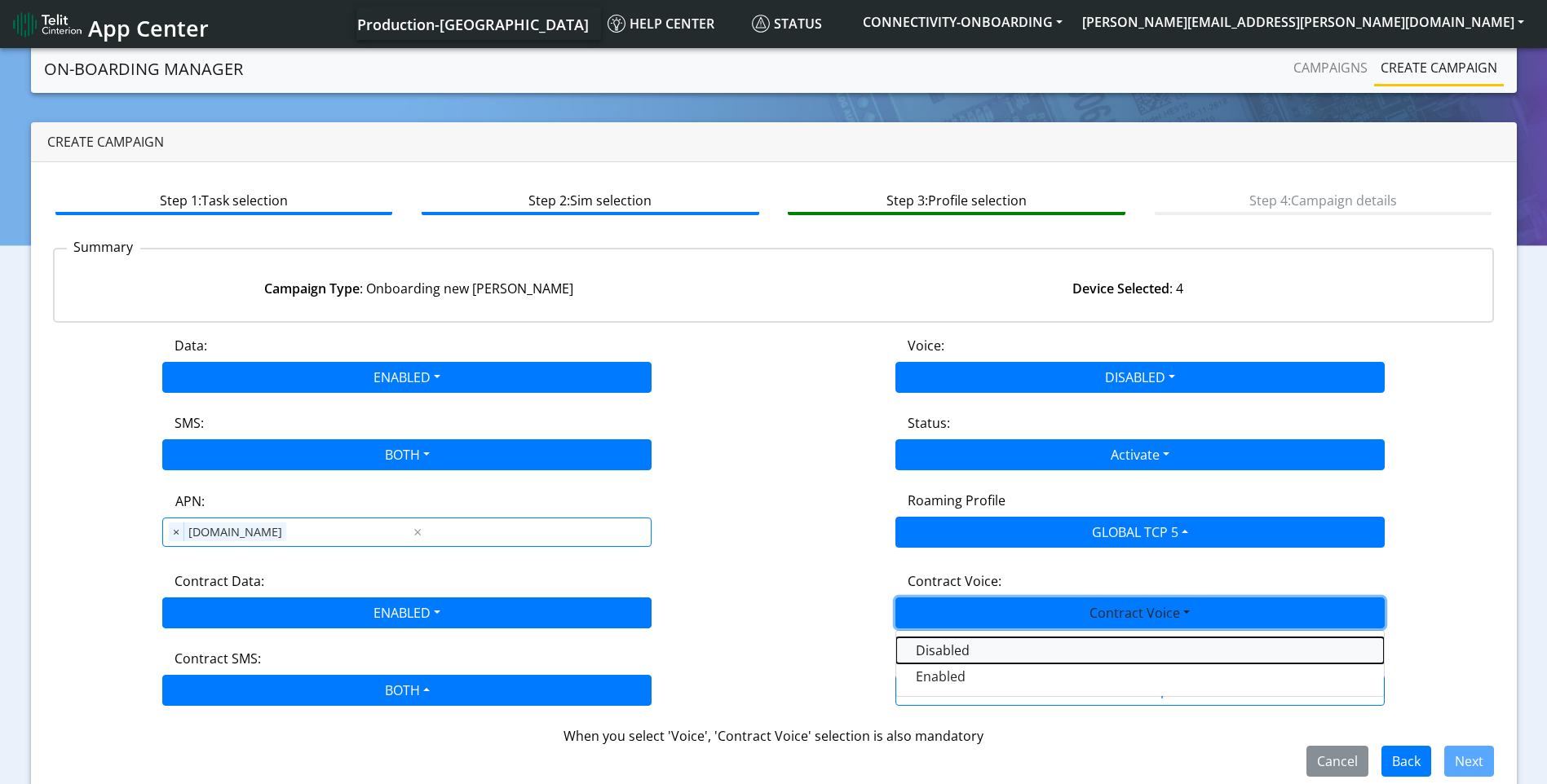
click at [1010, 645] on Voicedisabled-dropdown "Disabled" at bounding box center [1140, 650] width 487 height 27
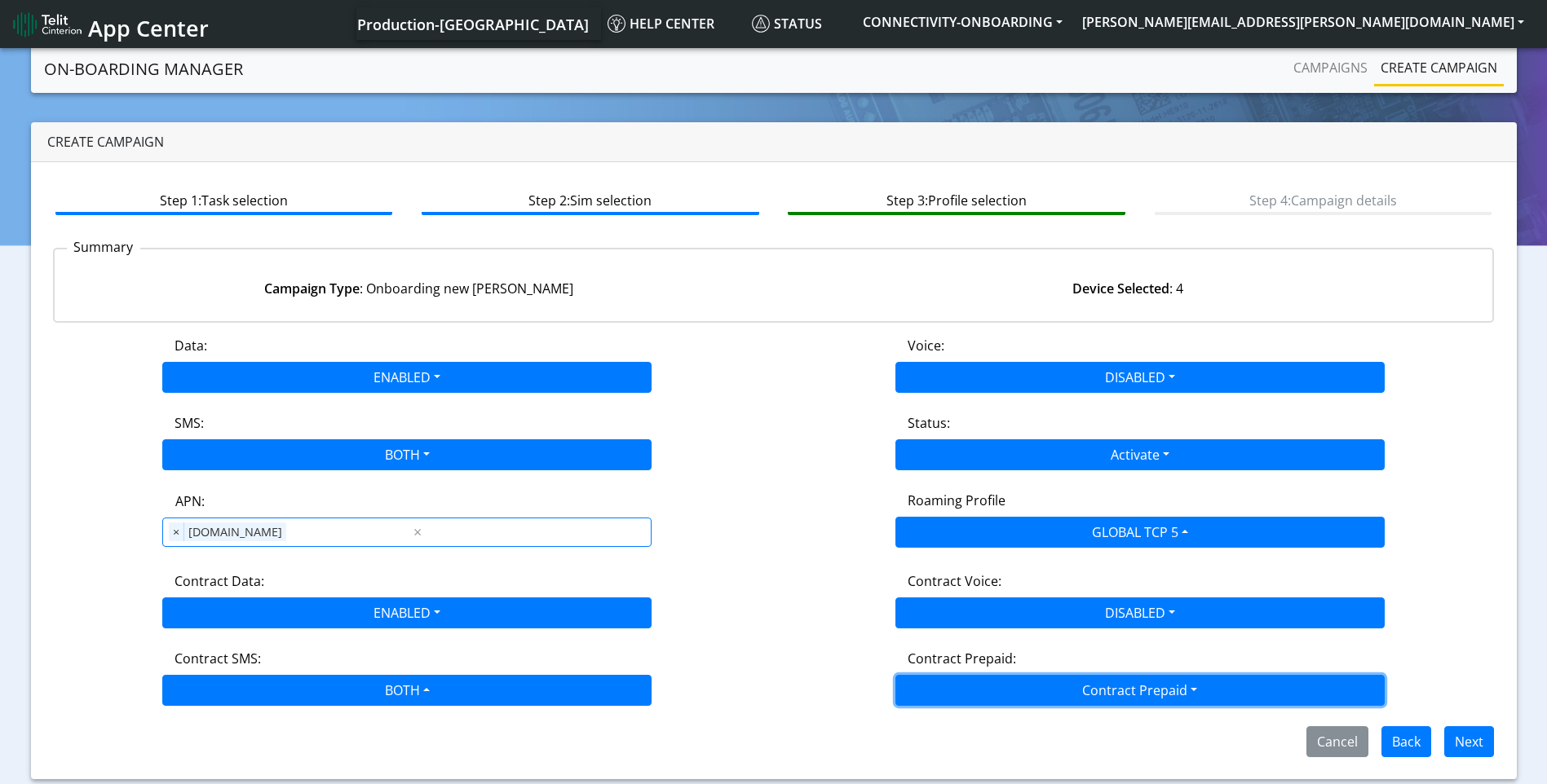
click at [1060, 679] on button "Contract Prepaid" at bounding box center [1140, 691] width 489 height 31
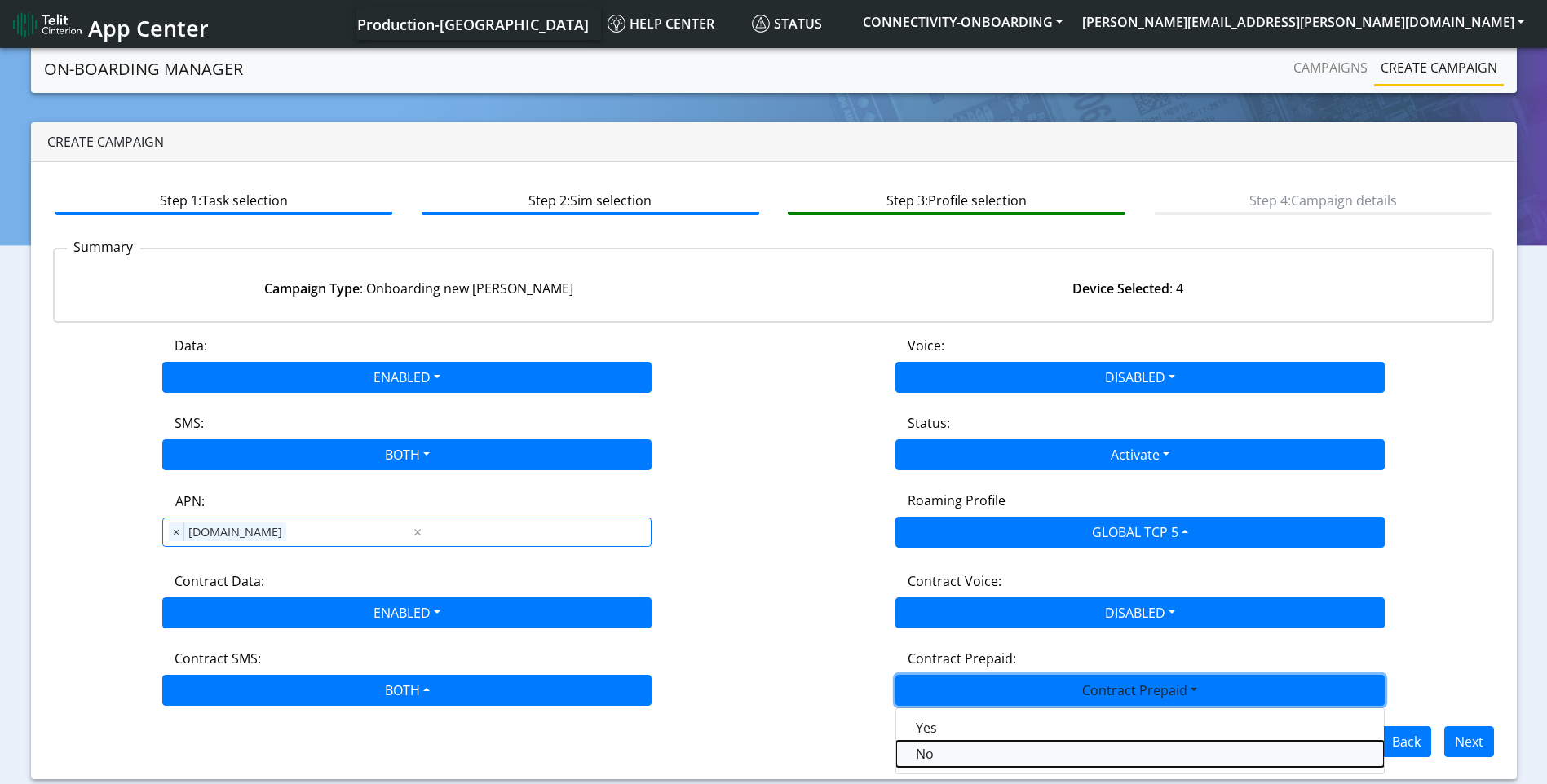
drag, startPoint x: 951, startPoint y: 750, endPoint x: 1353, endPoint y: 722, distance: 403.0
click at [955, 749] on Prepaidnotprepaid-dropdown "No" at bounding box center [1140, 754] width 487 height 27
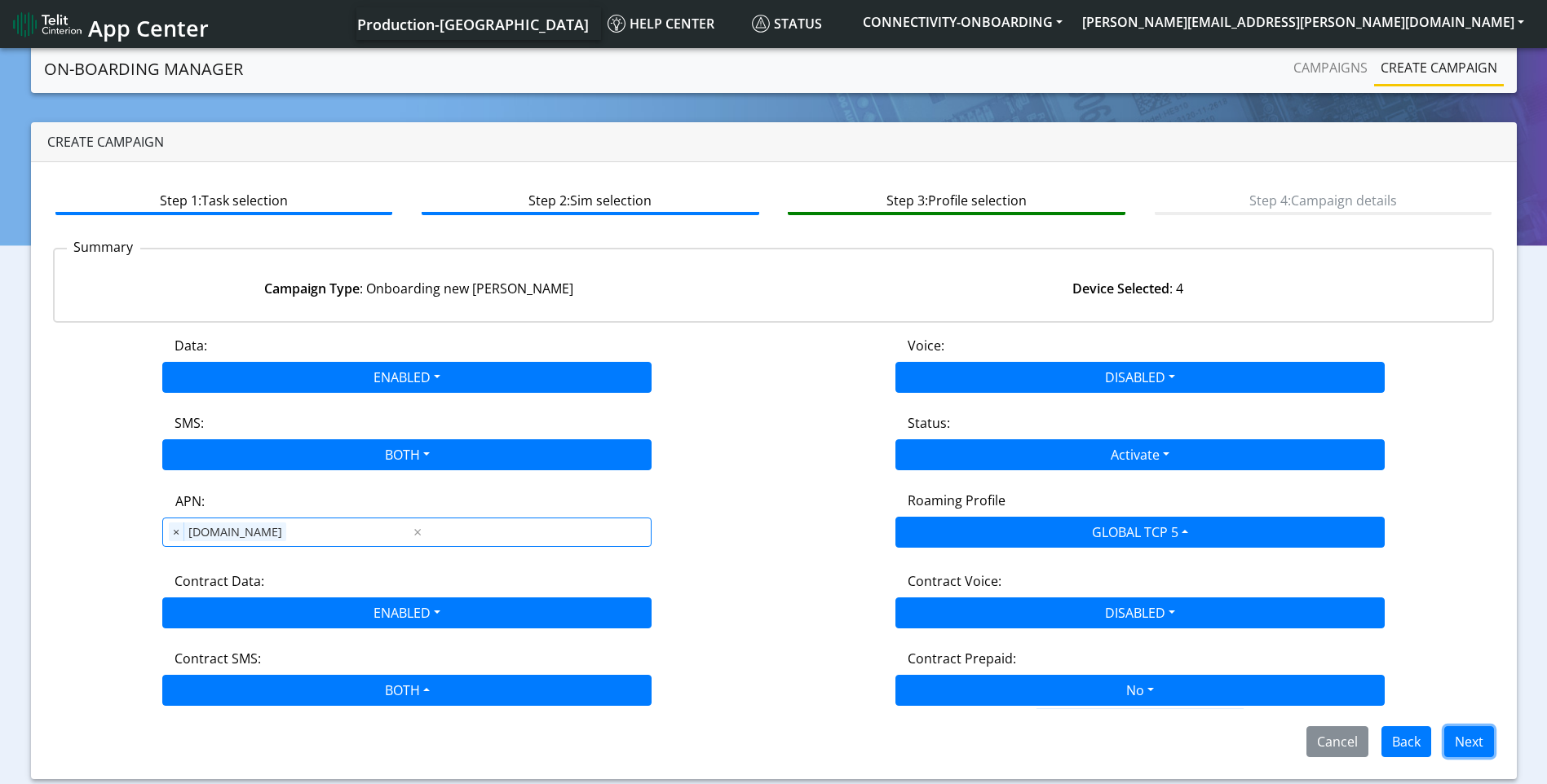
click at [1463, 742] on button "Next" at bounding box center [1469, 742] width 50 height 31
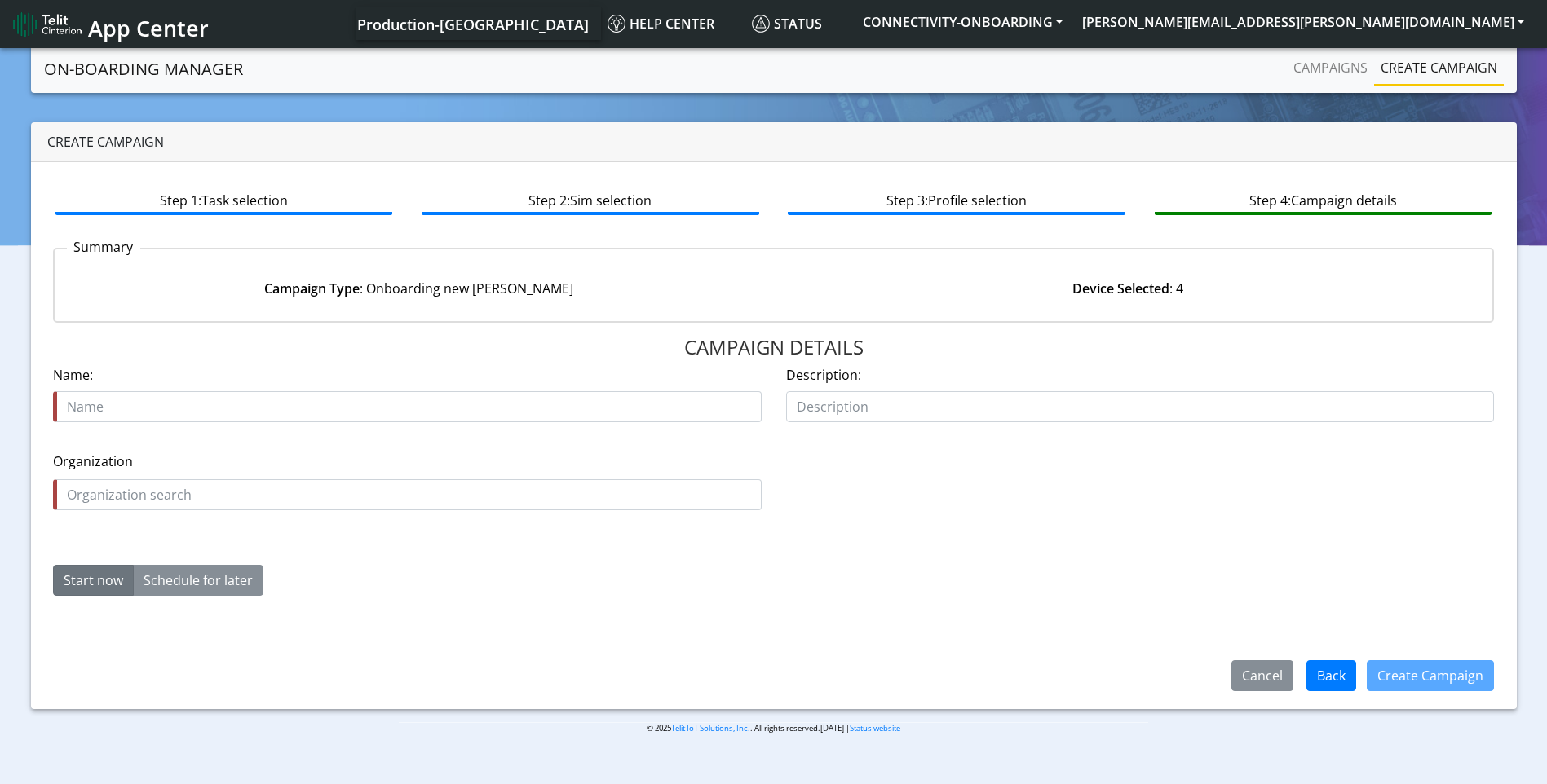
click at [280, 407] on input "text" at bounding box center [407, 407] width 709 height 31
type input "phones are us tcp5 starter"
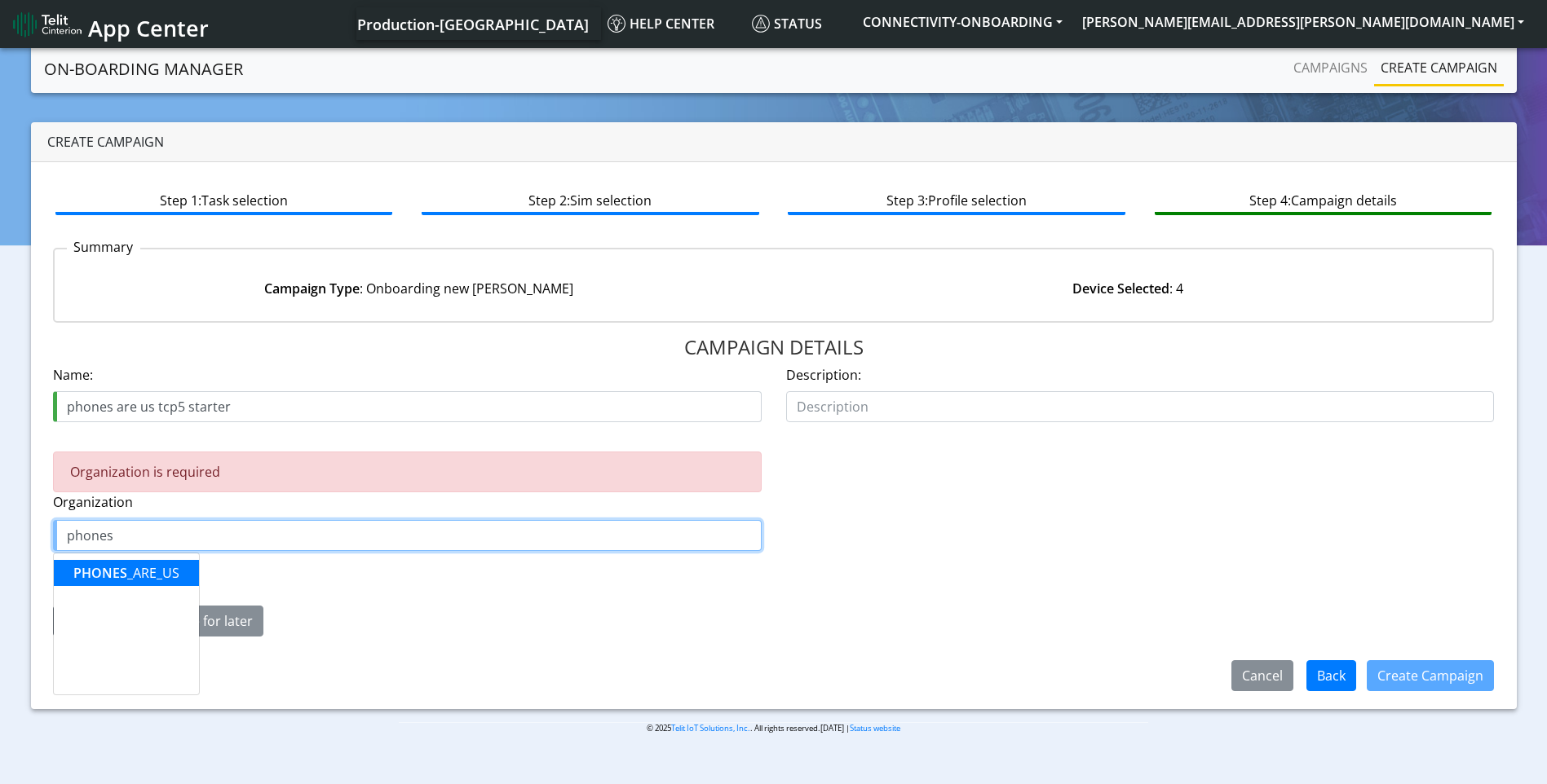
click at [141, 571] on ngb-highlight "PHONES _ARE_US" at bounding box center [127, 573] width 106 height 18
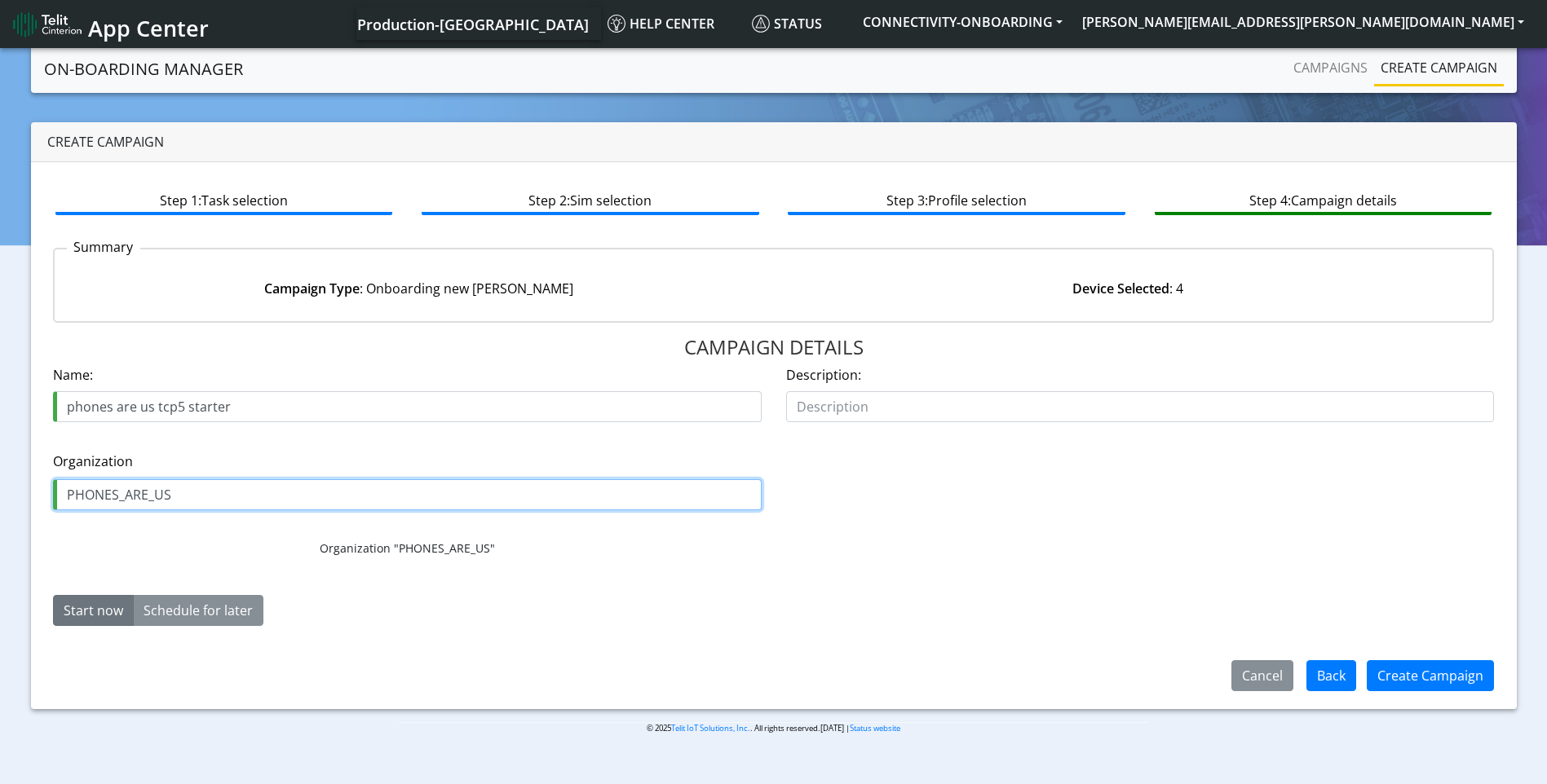
type input "PHONES_ARE_US"
click at [99, 608] on button "Start now" at bounding box center [93, 611] width 81 height 31
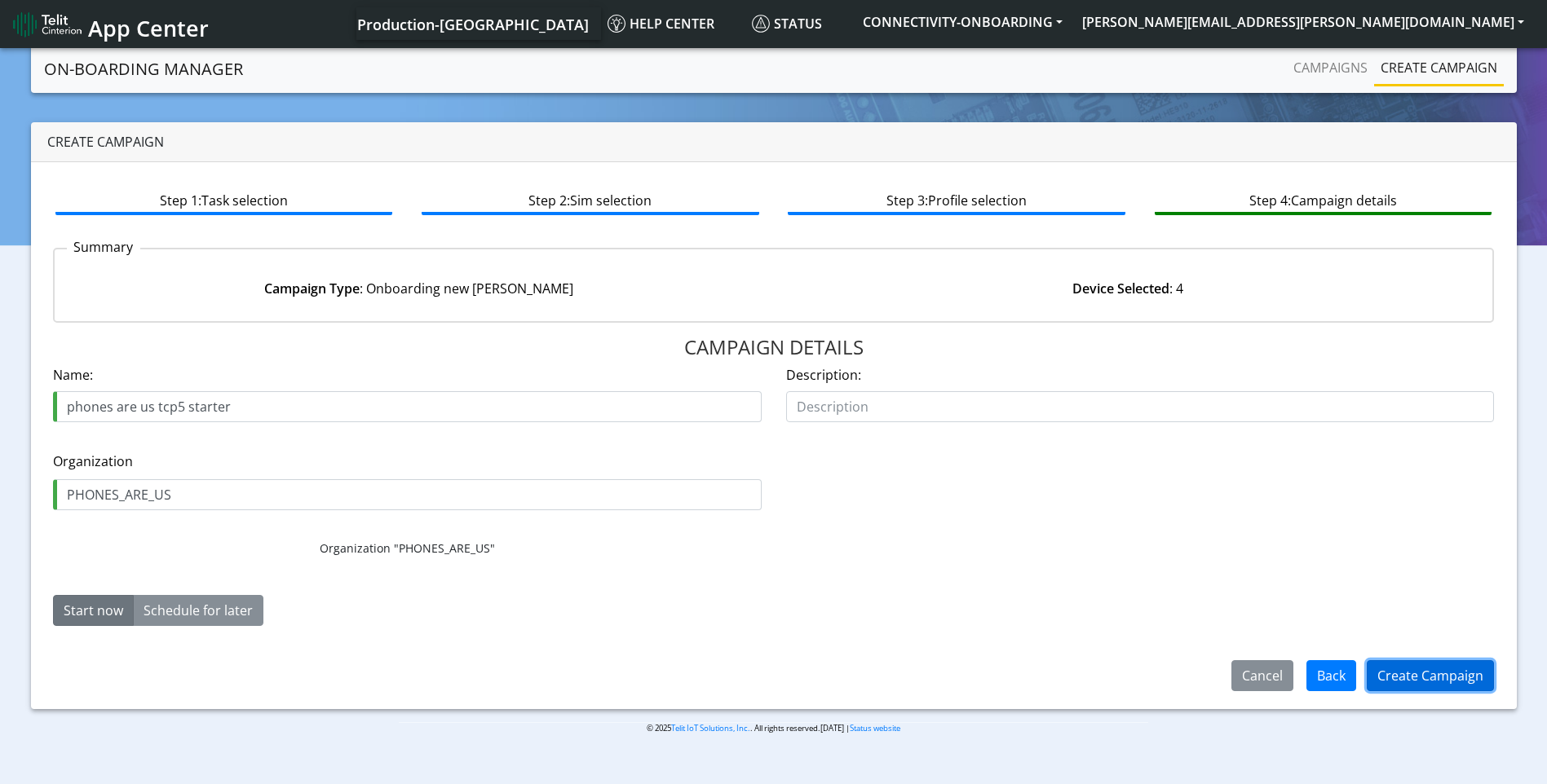
click at [1461, 668] on button "Create Campaign" at bounding box center [1430, 676] width 127 height 31
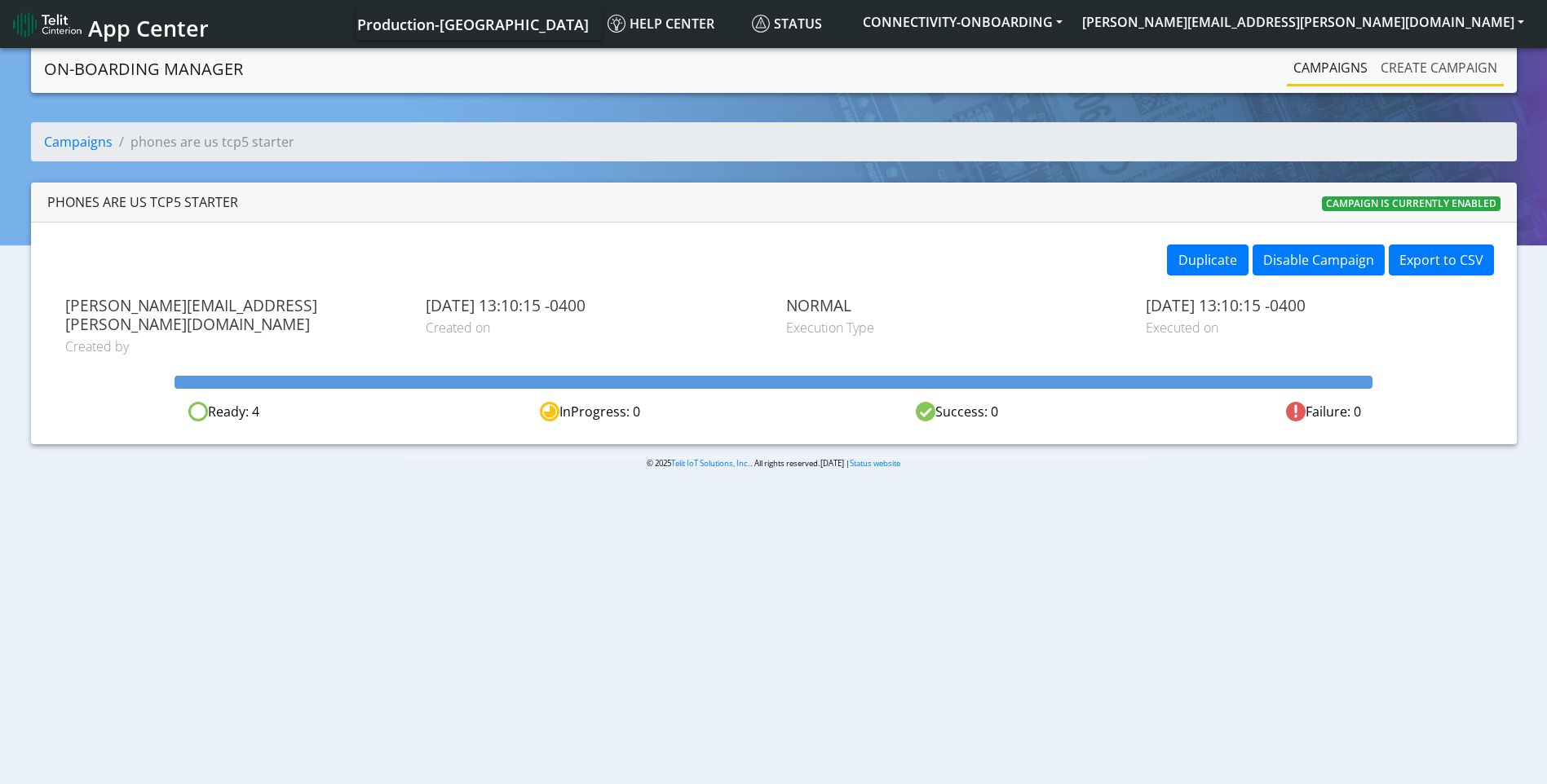
click at [1460, 65] on link "Create campaign" at bounding box center [1439, 67] width 130 height 32
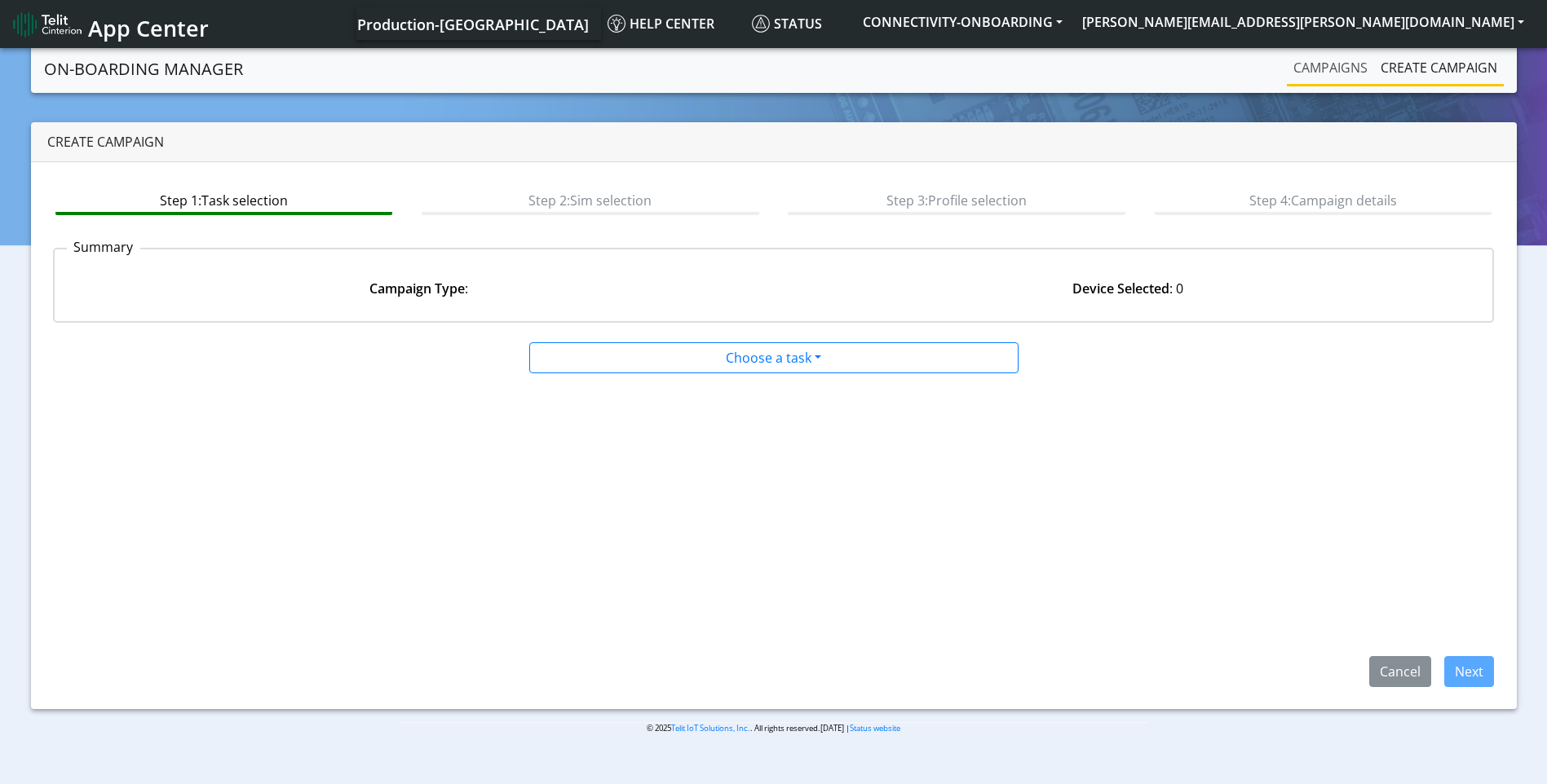
click at [1321, 76] on link "Campaigns" at bounding box center [1330, 67] width 87 height 32
